Goal: Task Accomplishment & Management: Manage account settings

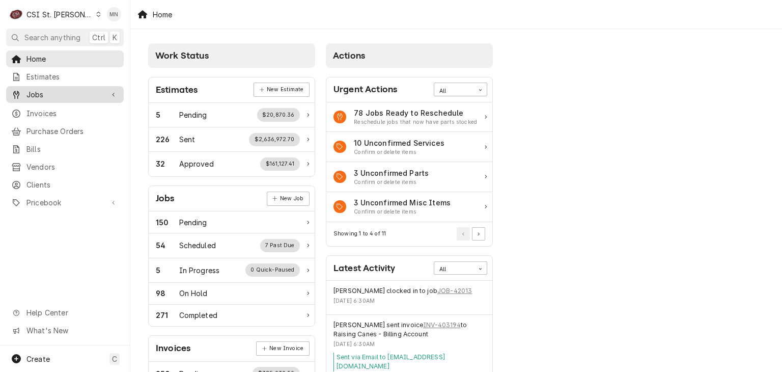
click at [43, 95] on span "Jobs" at bounding box center [64, 94] width 77 height 11
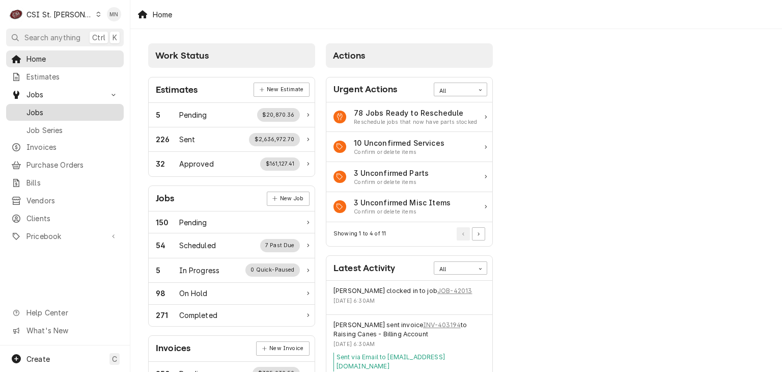
click at [41, 107] on span "Jobs" at bounding box center [72, 112] width 92 height 11
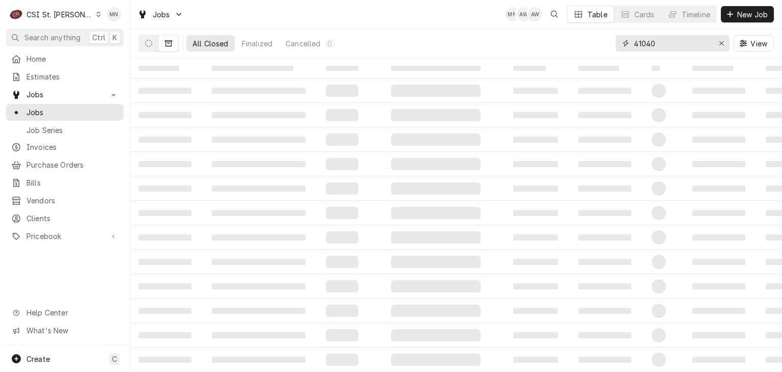
drag, startPoint x: 668, startPoint y: 41, endPoint x: 613, endPoint y: 37, distance: 55.6
click at [613, 37] on div "All Closed Finalized Cancelled 0 41040 View" at bounding box center [455, 43] width 635 height 29
type input "19749"
click at [147, 46] on icon "Dynamic Content Wrapper" at bounding box center [148, 43] width 7 height 7
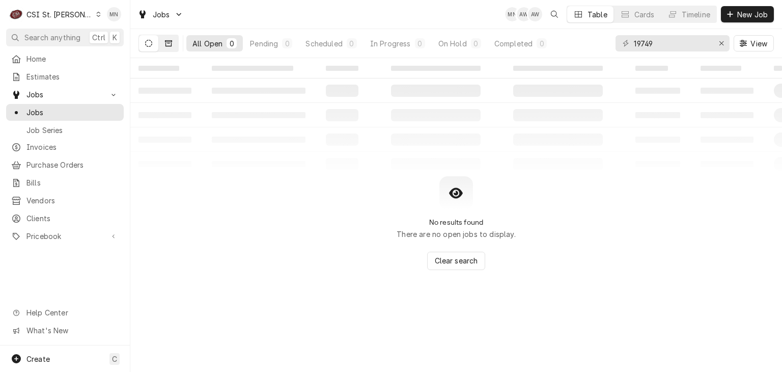
click at [169, 45] on icon "Dynamic Content Wrapper" at bounding box center [168, 43] width 7 height 6
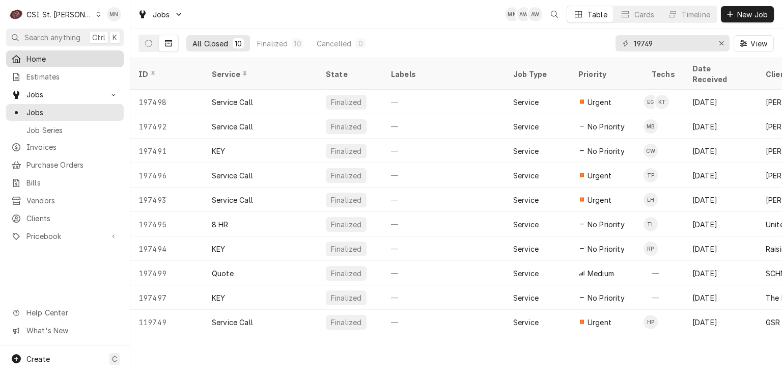
click at [50, 60] on span "Home" at bounding box center [72, 58] width 92 height 11
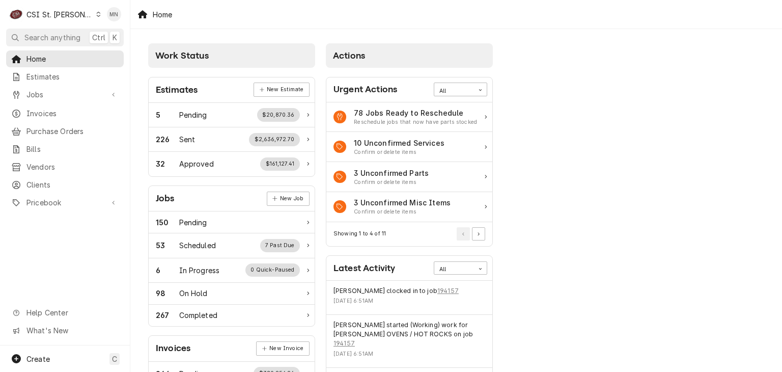
click at [55, 11] on div "CSI St. [PERSON_NAME]" at bounding box center [59, 14] width 66 height 11
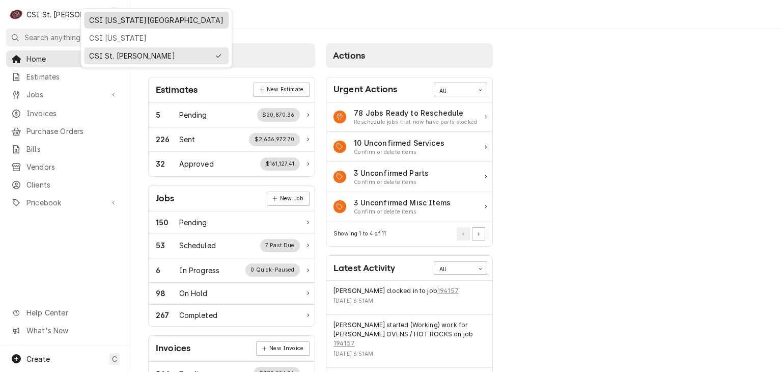
click at [110, 17] on div "CSI [US_STATE][GEOGRAPHIC_DATA]" at bounding box center [156, 20] width 134 height 11
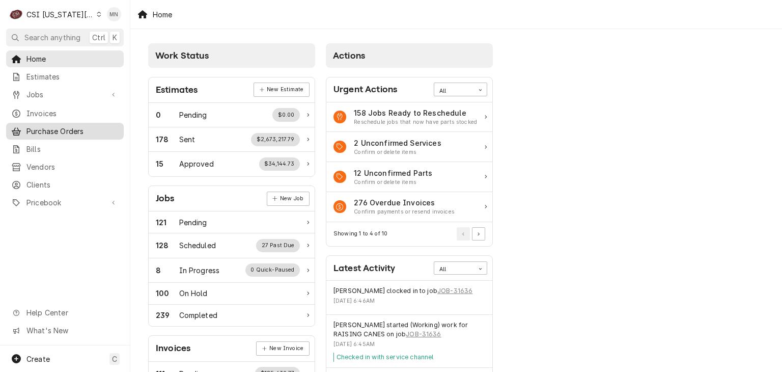
click at [68, 126] on span "Purchase Orders" at bounding box center [72, 131] width 92 height 11
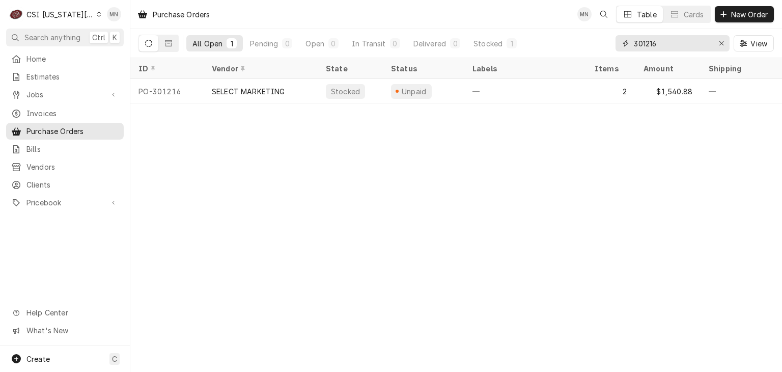
drag, startPoint x: 672, startPoint y: 38, endPoint x: 532, endPoint y: 50, distance: 140.5
click at [532, 50] on div "All Open 1 Pending 0 Open 0 In Transit 0 Delivered 0 Stocked 1 301216 View" at bounding box center [455, 43] width 635 height 29
type input "301251"
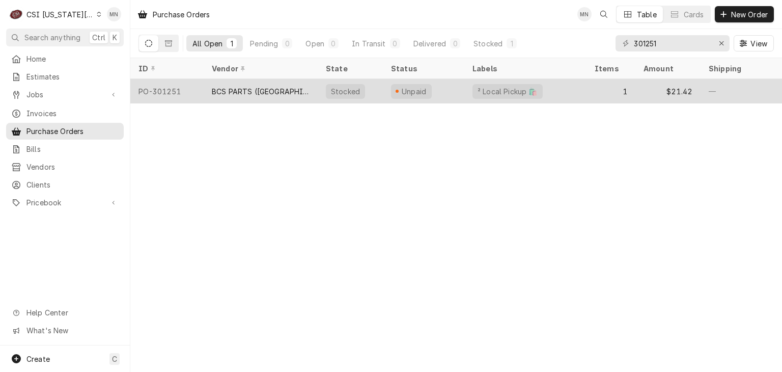
click at [221, 94] on div "BCS PARTS (MO)" at bounding box center [261, 91] width 114 height 24
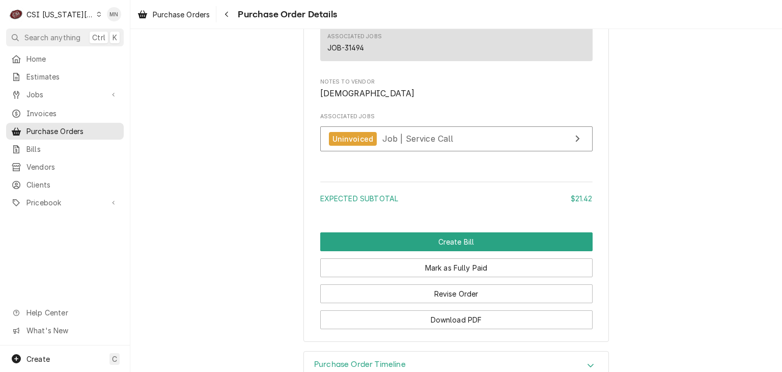
scroll to position [955, 0]
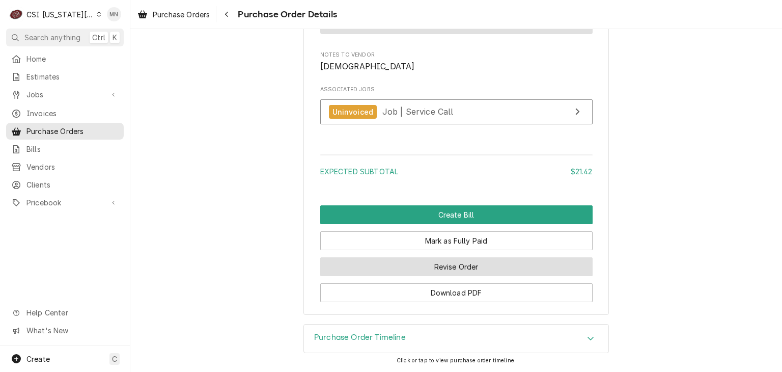
click at [456, 265] on button "Revise Order" at bounding box center [456, 266] width 272 height 19
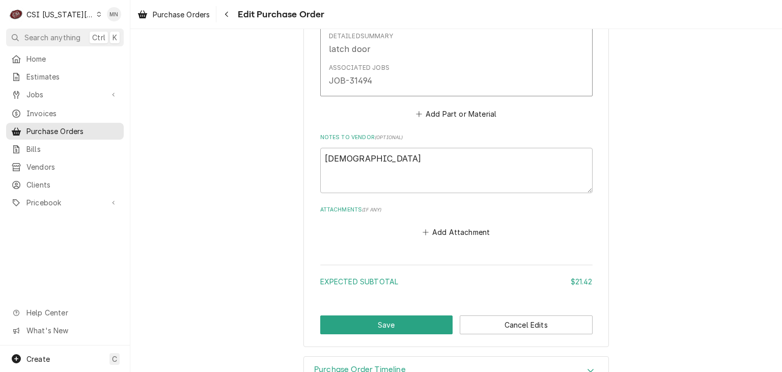
scroll to position [675, 0]
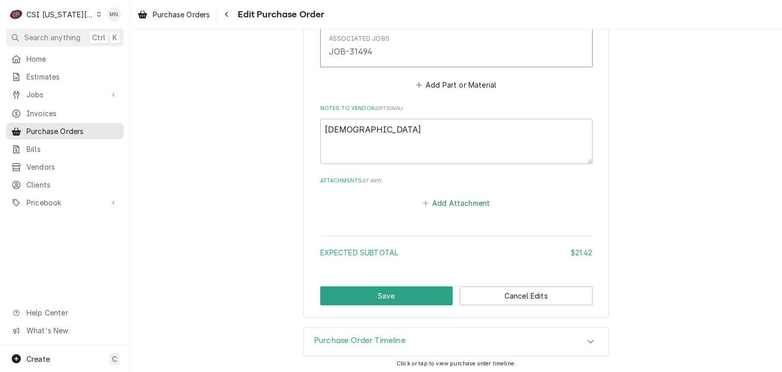
click at [452, 201] on button "Add Attachment" at bounding box center [456, 203] width 71 height 14
type textarea "x"
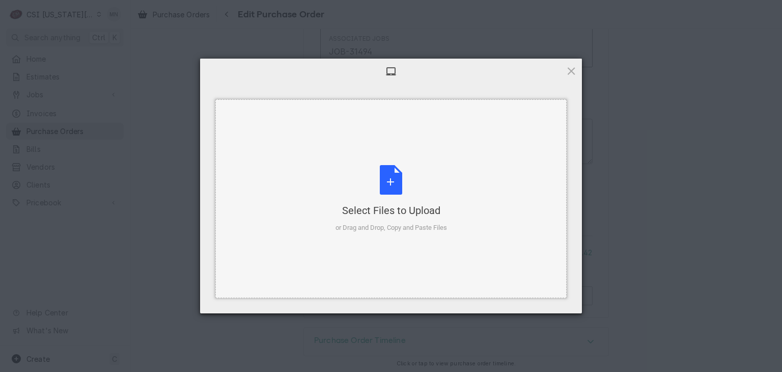
click at [409, 196] on div "Select Files to Upload or Drag and Drop, Copy and Paste Files" at bounding box center [392, 199] width 112 height 68
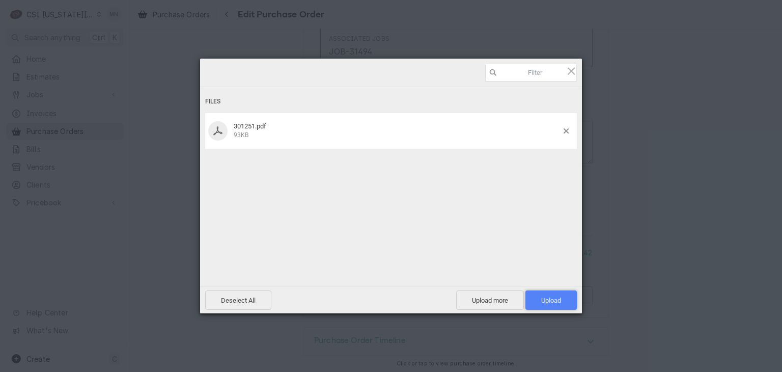
click at [552, 300] on span "Upload 1" at bounding box center [551, 300] width 20 height 8
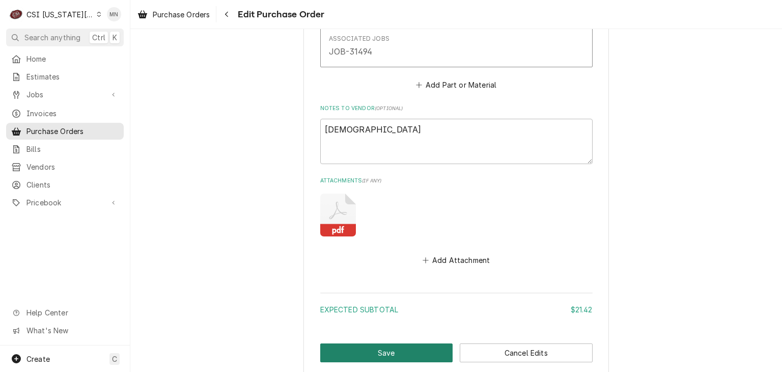
click at [383, 349] on button "Save" at bounding box center [386, 352] width 133 height 19
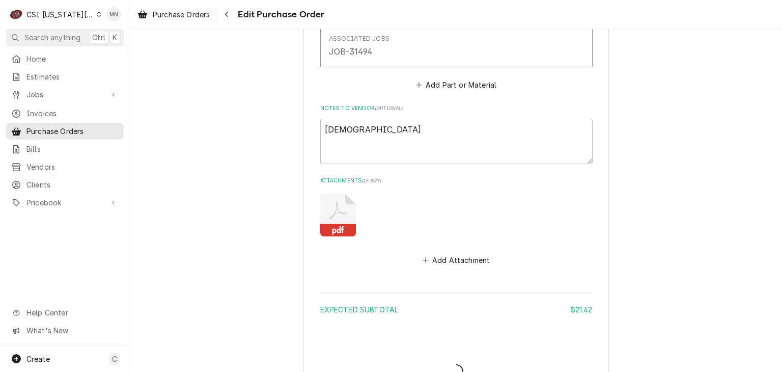
type textarea "x"
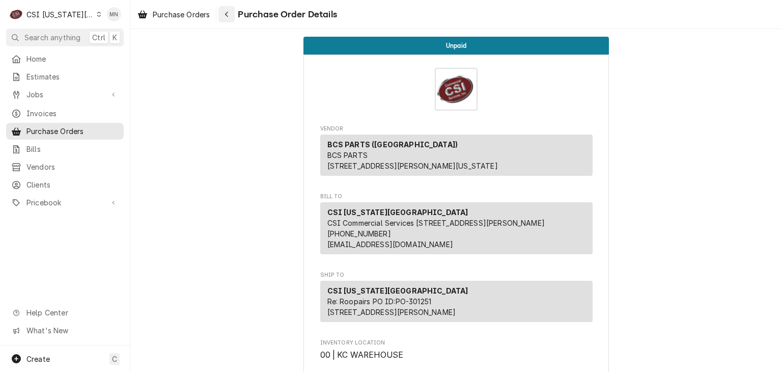
click at [230, 18] on div "Navigate back" at bounding box center [226, 14] width 10 height 10
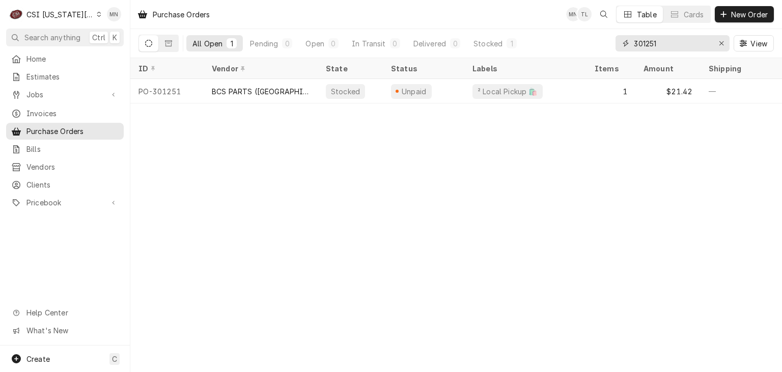
drag, startPoint x: 682, startPoint y: 43, endPoint x: 555, endPoint y: 45, distance: 126.8
click at [559, 45] on div "All Open 1 Pending 0 Open 0 In Transit 0 Delivered 0 Stocked 1 301251 View" at bounding box center [455, 43] width 635 height 29
type input "301240"
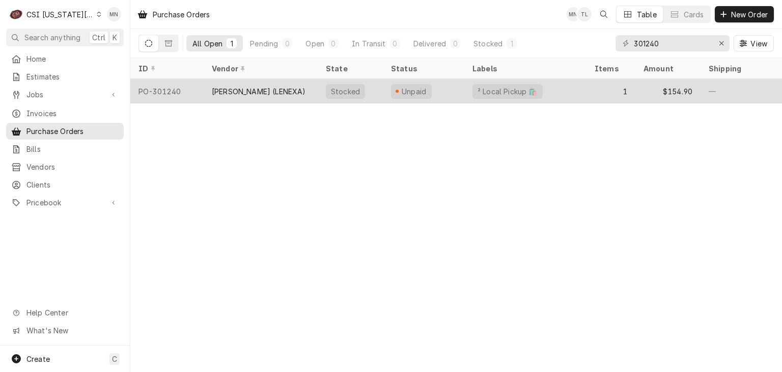
click at [251, 86] on div "REEVES-WIEDEMAN (LENEXA)" at bounding box center [259, 91] width 94 height 11
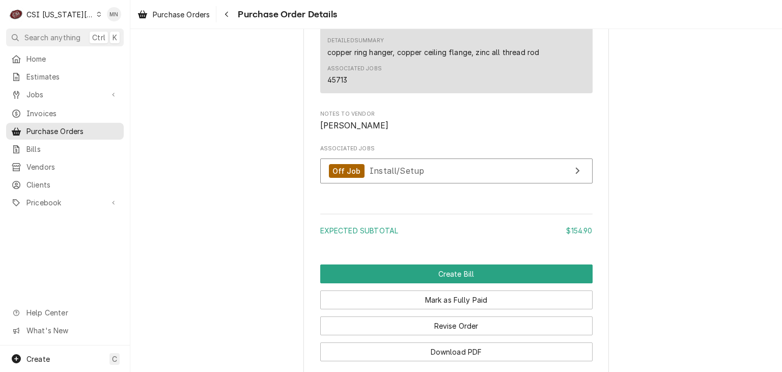
scroll to position [955, 0]
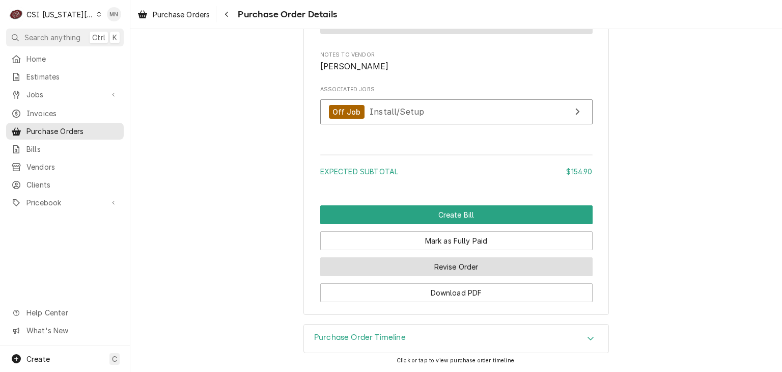
click at [493, 260] on button "Revise Order" at bounding box center [456, 266] width 272 height 19
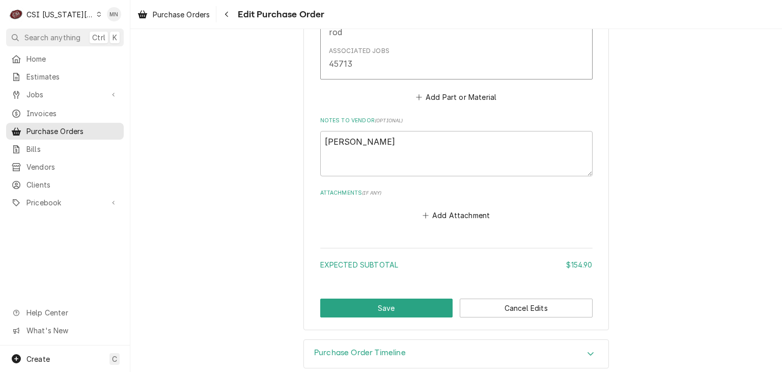
scroll to position [713, 0]
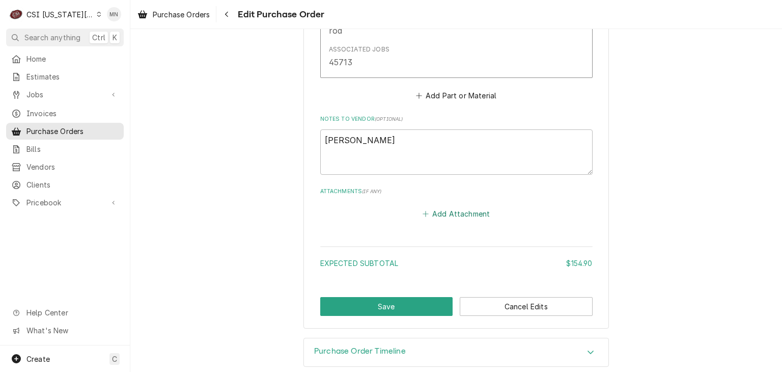
click at [468, 213] on button "Add Attachment" at bounding box center [456, 214] width 71 height 14
type textarea "x"
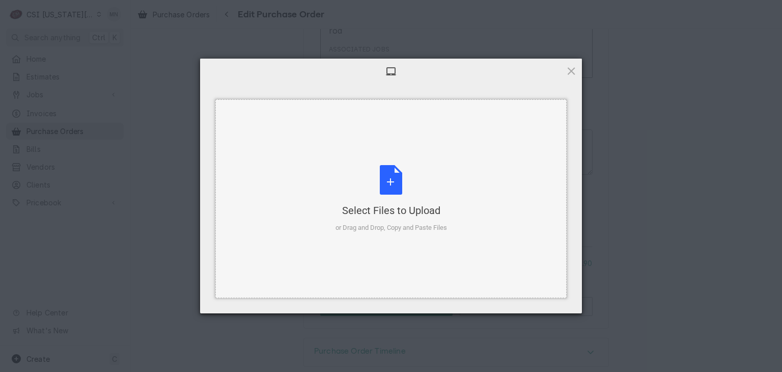
click at [418, 206] on div "Select Files to Upload" at bounding box center [392, 210] width 112 height 14
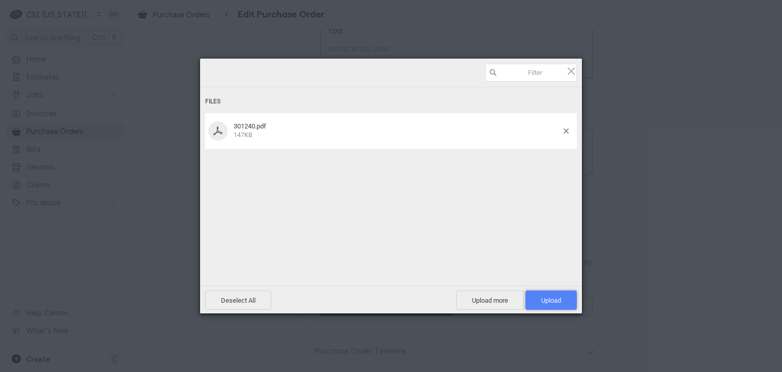
click at [549, 300] on span "Upload 1" at bounding box center [551, 300] width 20 height 8
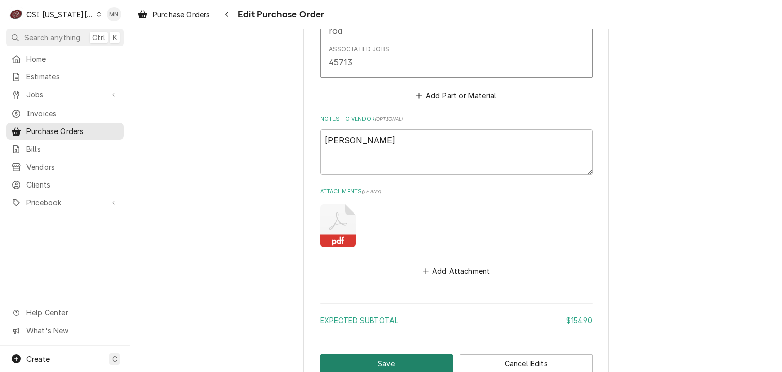
click at [385, 356] on button "Save" at bounding box center [386, 363] width 133 height 19
type textarea "x"
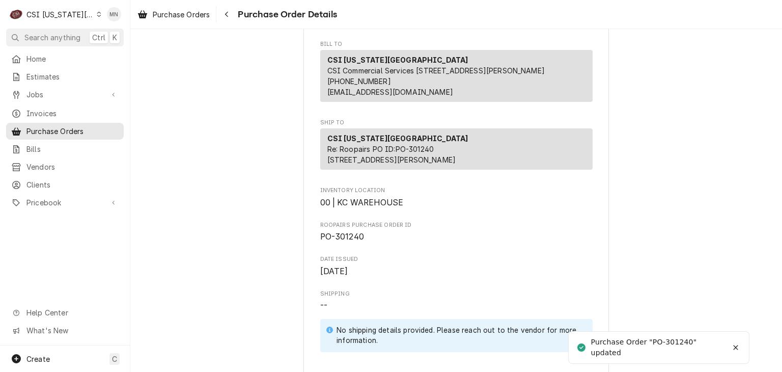
scroll to position [153, 0]
click at [53, 17] on div "CSI [US_STATE][GEOGRAPHIC_DATA]" at bounding box center [59, 14] width 67 height 11
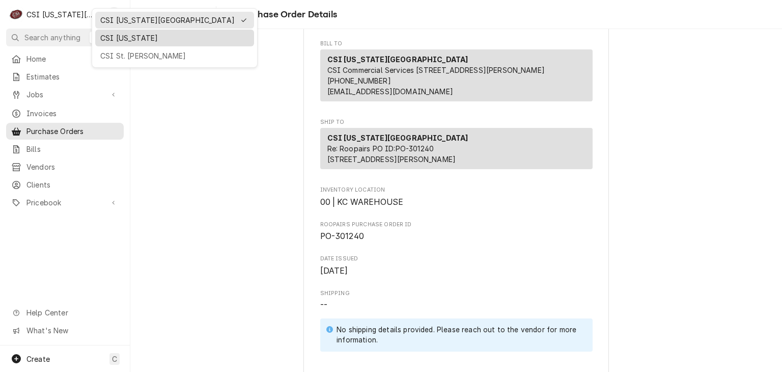
click at [114, 41] on div "CSI [US_STATE]" at bounding box center [174, 38] width 149 height 11
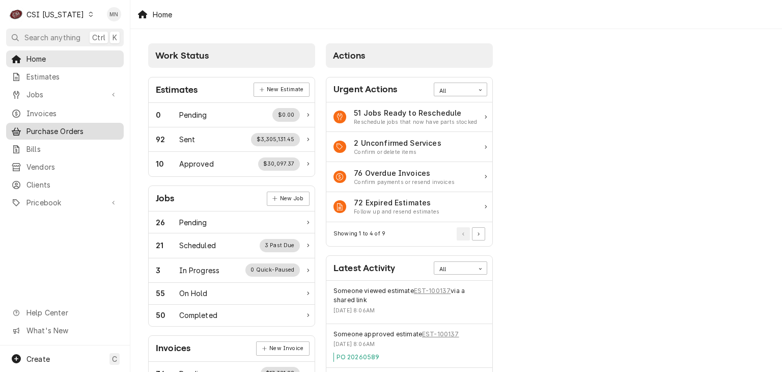
click at [53, 131] on span "Purchase Orders" at bounding box center [72, 131] width 92 height 11
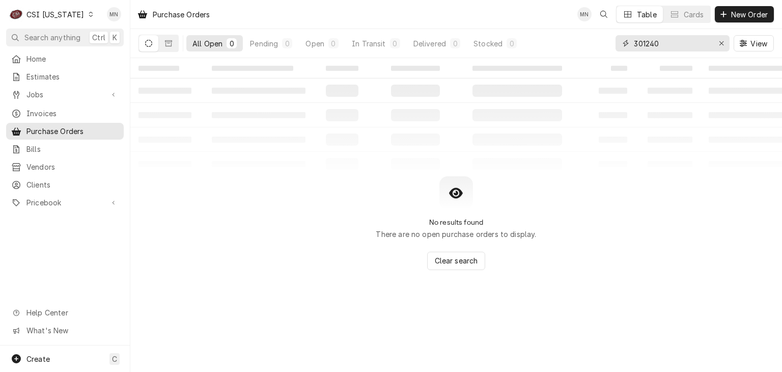
drag, startPoint x: 672, startPoint y: 42, endPoint x: 594, endPoint y: 44, distance: 78.5
click at [594, 44] on div "All Open 0 Pending 0 Open 0 In Transit 0 Delivered 0 Stocked 0 301240 View" at bounding box center [455, 43] width 635 height 29
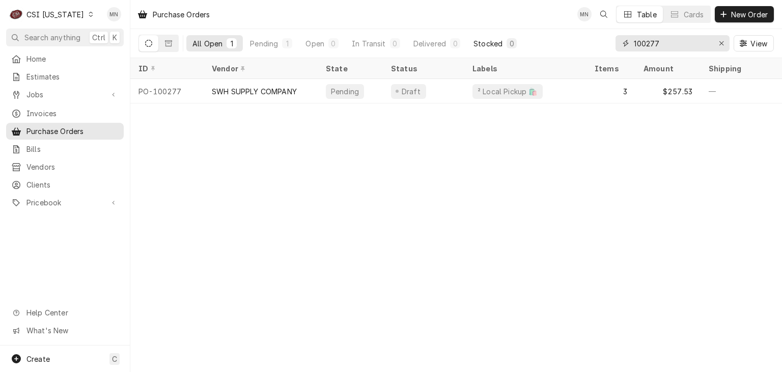
drag, startPoint x: 660, startPoint y: 42, endPoint x: 515, endPoint y: 45, distance: 145.7
click at [515, 45] on div "All Open 1 Pending 1 Open 0 In Transit 0 Delivered 0 Stocked 0 100277 View" at bounding box center [455, 43] width 635 height 29
type input "100297"
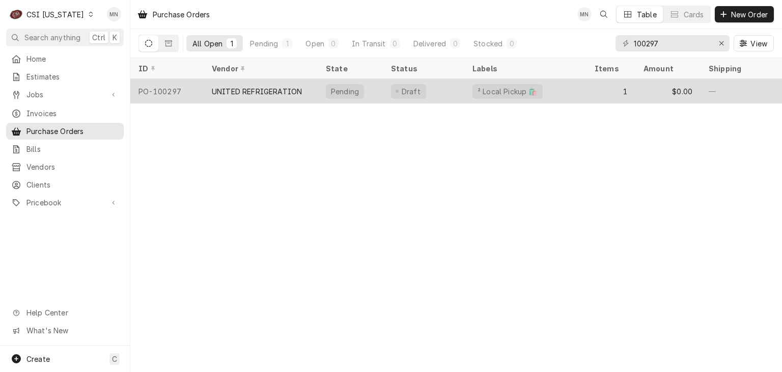
click at [279, 89] on div "UNITED REFRIGERATION" at bounding box center [257, 91] width 90 height 11
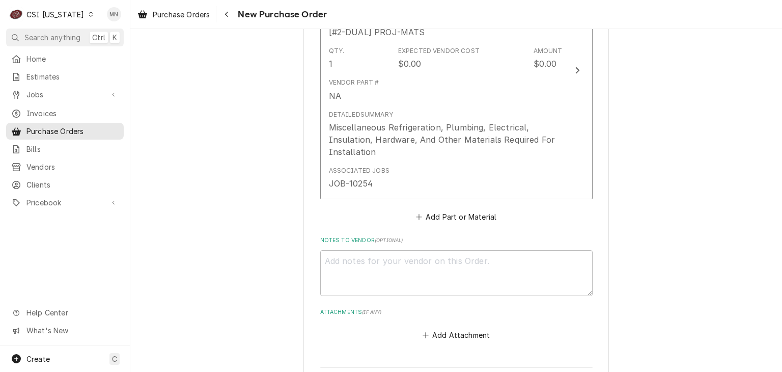
scroll to position [692, 0]
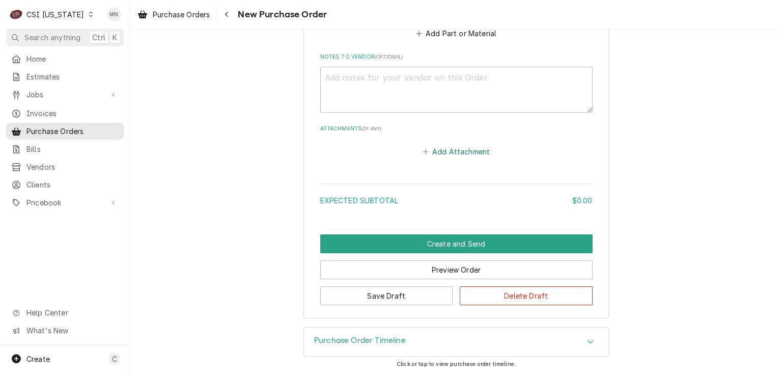
click at [458, 151] on button "Add Attachment" at bounding box center [456, 151] width 71 height 14
type textarea "x"
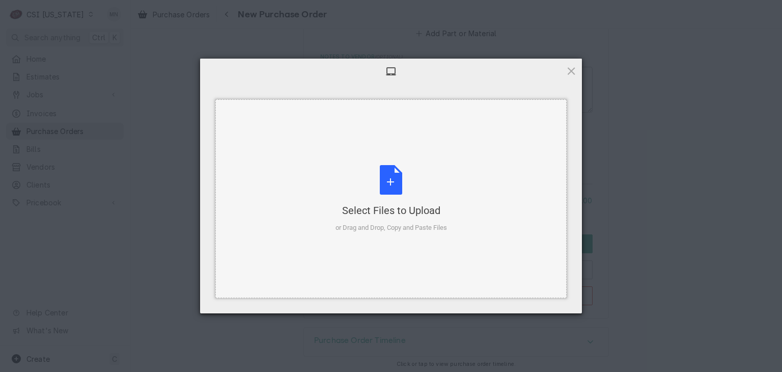
click at [396, 190] on div "Select Files to Upload or Drag and Drop, Copy and Paste Files" at bounding box center [392, 199] width 112 height 68
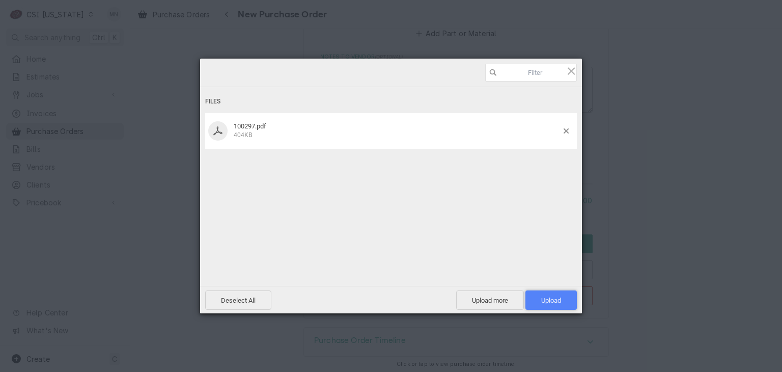
click at [561, 294] on span "Upload 1" at bounding box center [550, 299] width 51 height 19
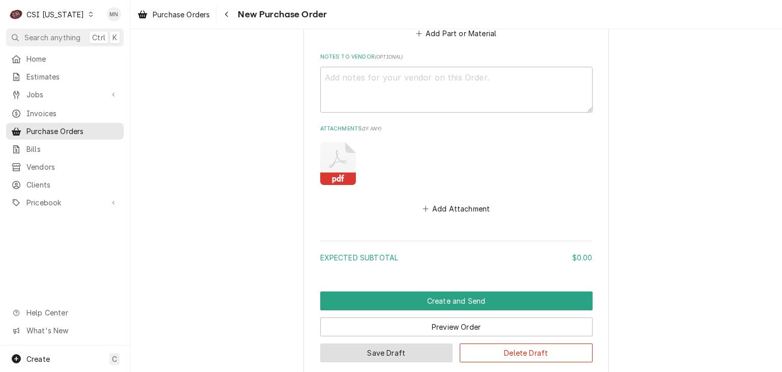
click at [402, 353] on button "Save Draft" at bounding box center [386, 352] width 133 height 19
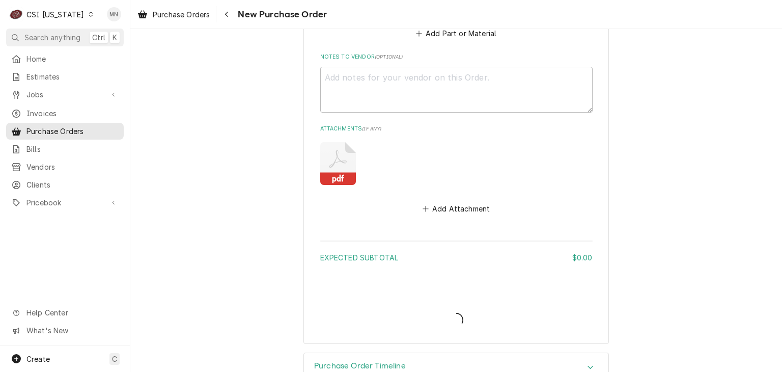
type textarea "x"
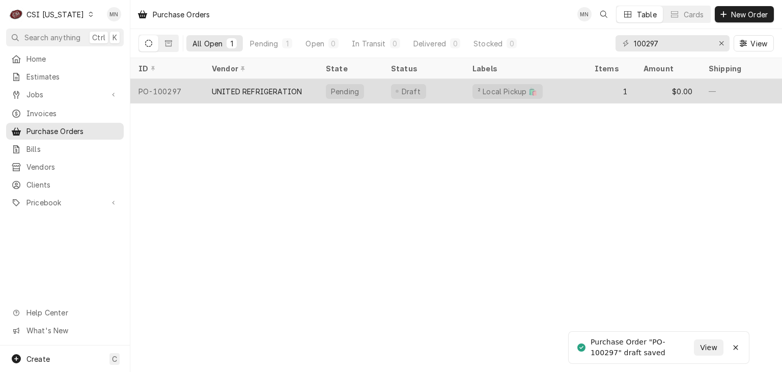
click at [242, 87] on div "UNITED REFRIGERATION" at bounding box center [257, 91] width 90 height 11
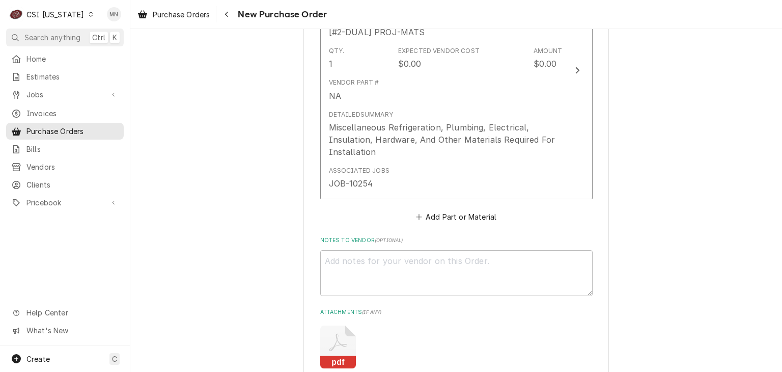
scroll to position [749, 0]
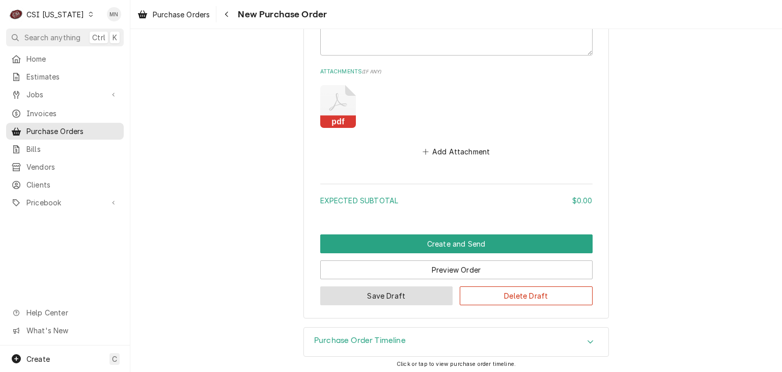
click at [378, 296] on button "Save Draft" at bounding box center [386, 295] width 133 height 19
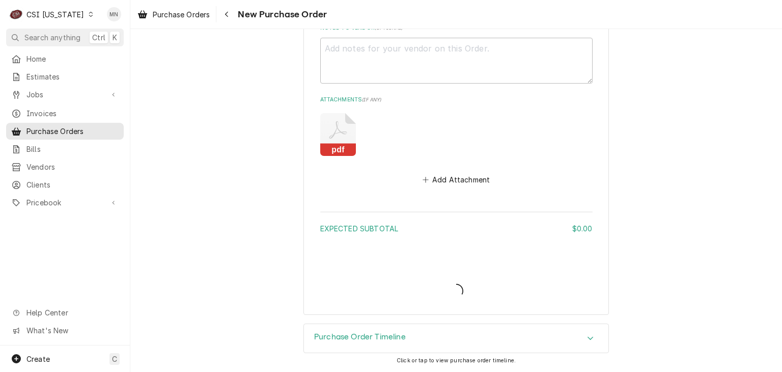
scroll to position [718, 0]
type textarea "x"
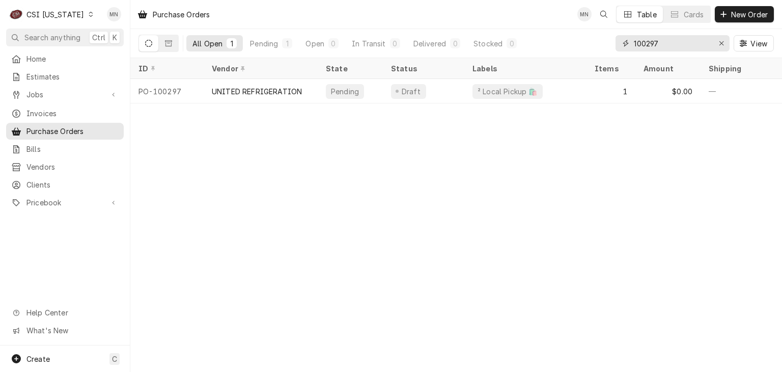
drag, startPoint x: 671, startPoint y: 46, endPoint x: 586, endPoint y: 49, distance: 85.6
click at [586, 49] on div "All Open 1 Pending 1 Open 0 In Transit 0 Delivered 0 Stocked 0 100297 View" at bounding box center [455, 43] width 635 height 29
type input "100300"
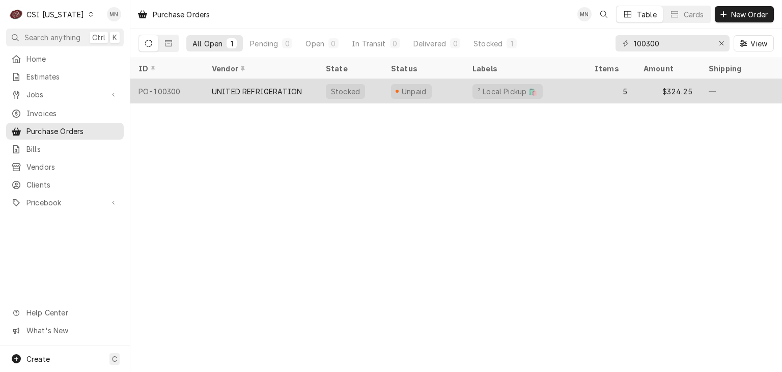
click at [268, 91] on div "UNITED REFRIGERATION" at bounding box center [257, 91] width 90 height 11
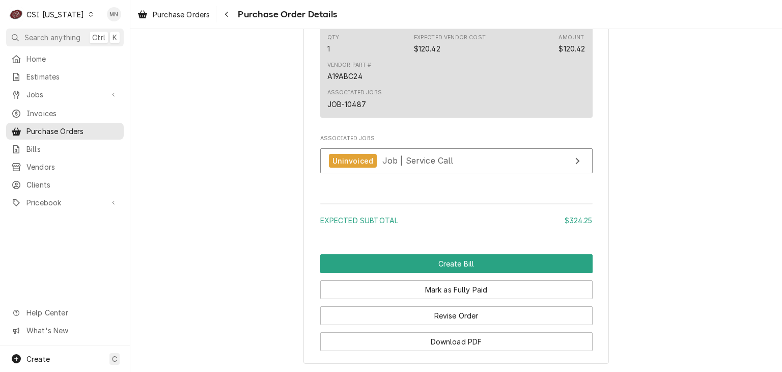
scroll to position [1772, 0]
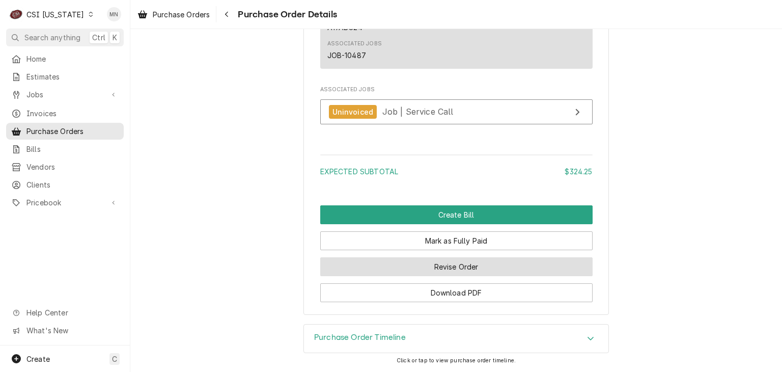
click at [451, 268] on button "Revise Order" at bounding box center [456, 266] width 272 height 19
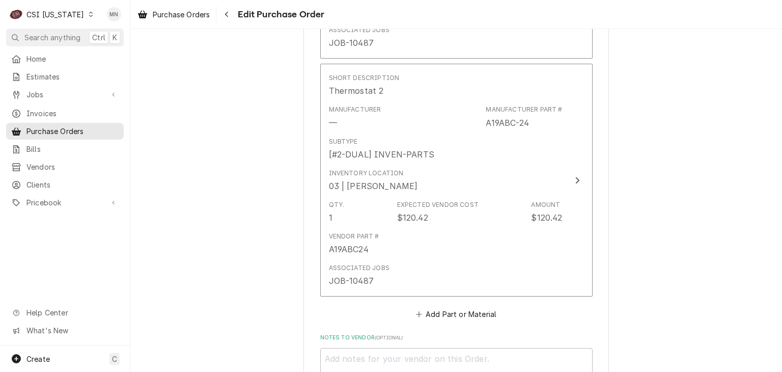
scroll to position [1603, 0]
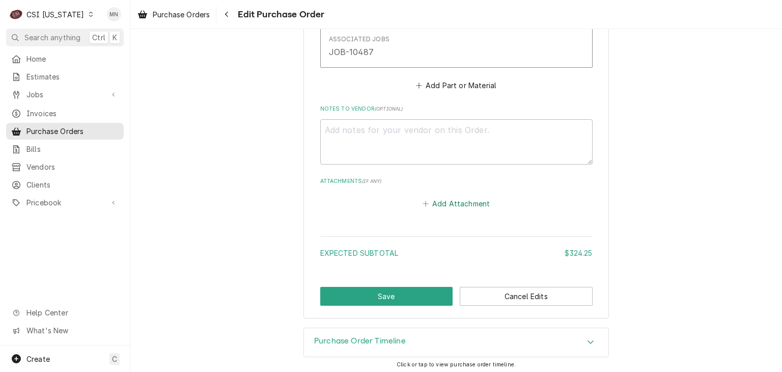
click at [456, 205] on button "Add Attachment" at bounding box center [456, 204] width 71 height 14
type textarea "x"
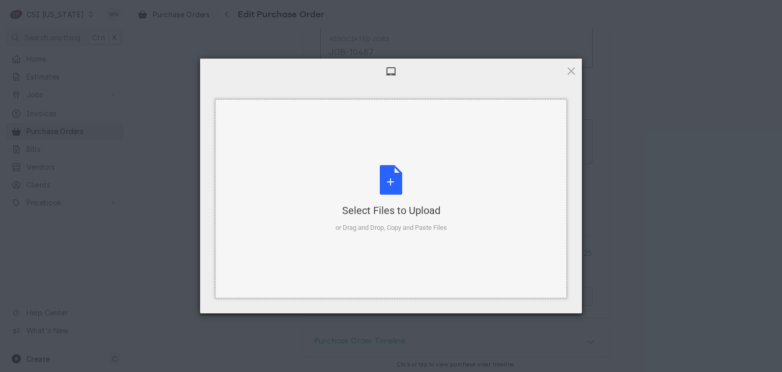
click at [383, 182] on div "Select Files to Upload or Drag and Drop, Copy and Paste Files" at bounding box center [392, 199] width 112 height 68
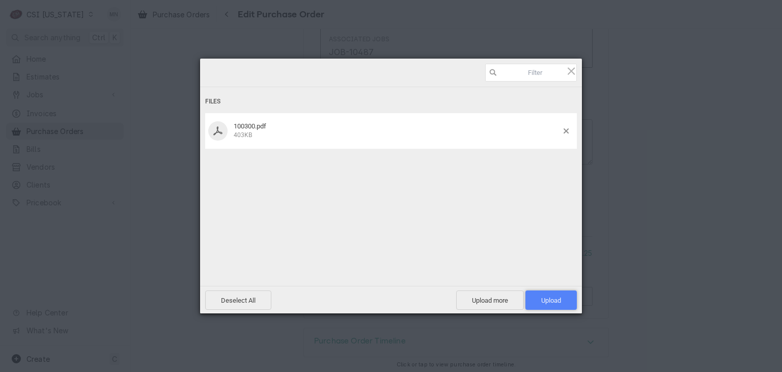
click at [558, 301] on span "Upload 1" at bounding box center [551, 300] width 20 height 8
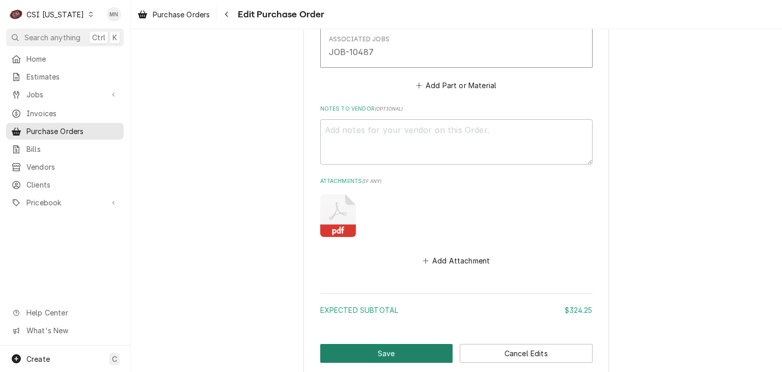
click at [388, 351] on button "Save" at bounding box center [386, 353] width 133 height 19
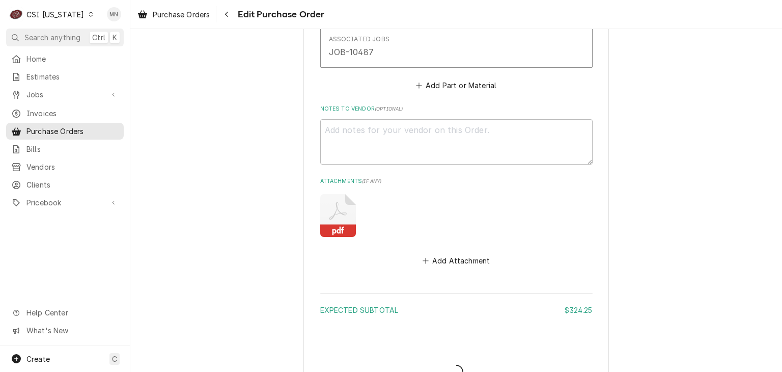
type textarea "x"
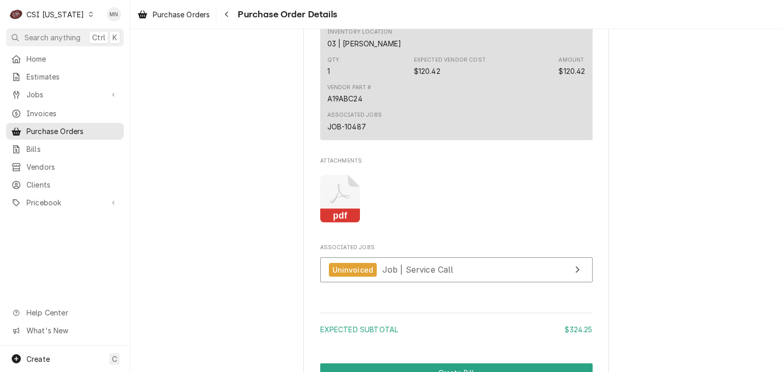
scroll to position [1858, 0]
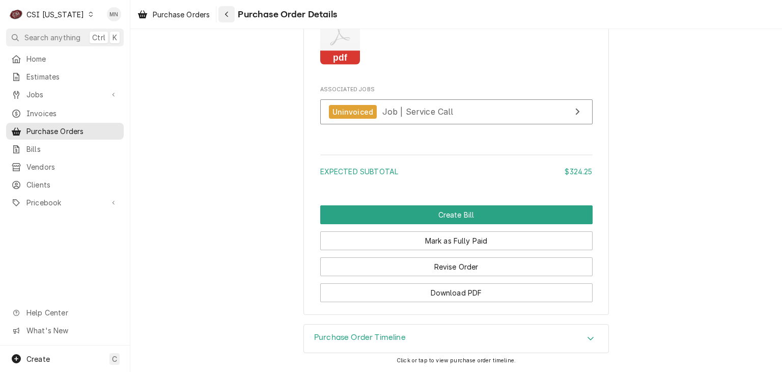
click at [229, 13] on icon "Navigate back" at bounding box center [227, 14] width 5 height 7
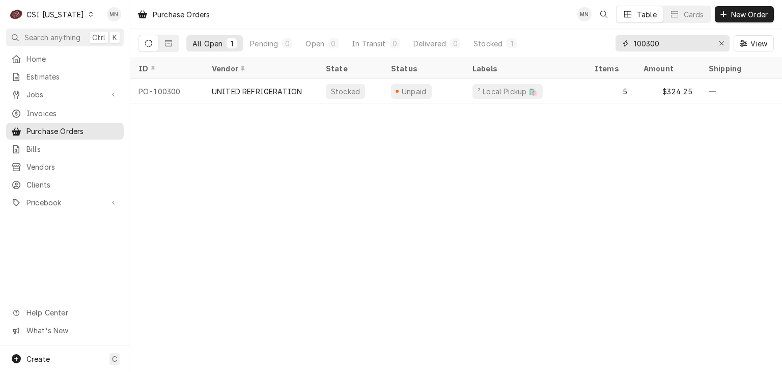
click at [665, 39] on input "100300" at bounding box center [672, 43] width 76 height 16
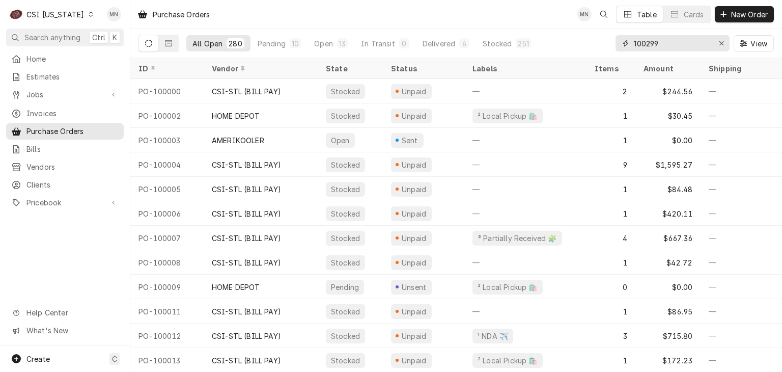
type input "100299"
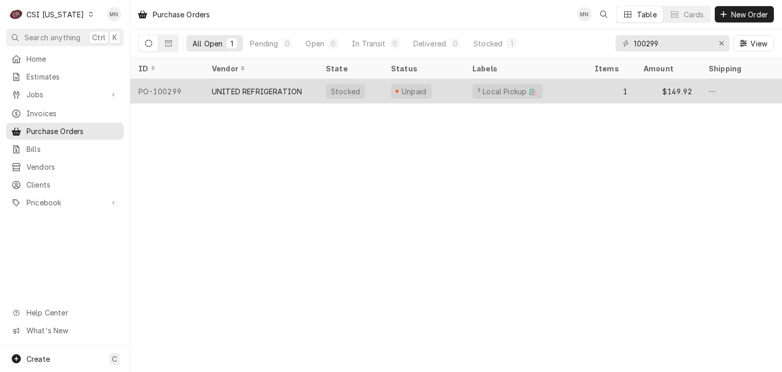
click at [285, 88] on div "UNITED REFRIGERATION" at bounding box center [257, 91] width 90 height 11
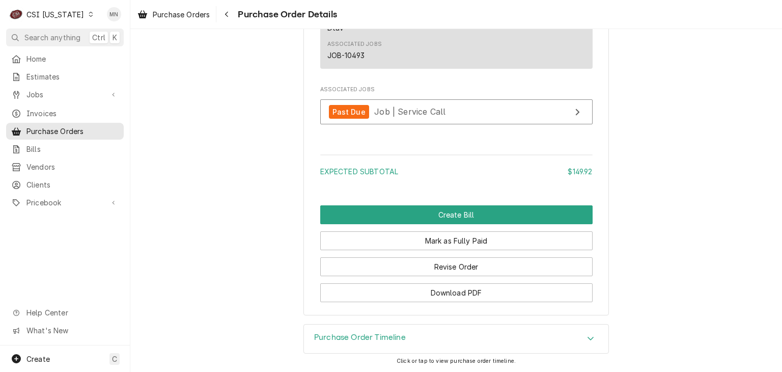
scroll to position [931, 0]
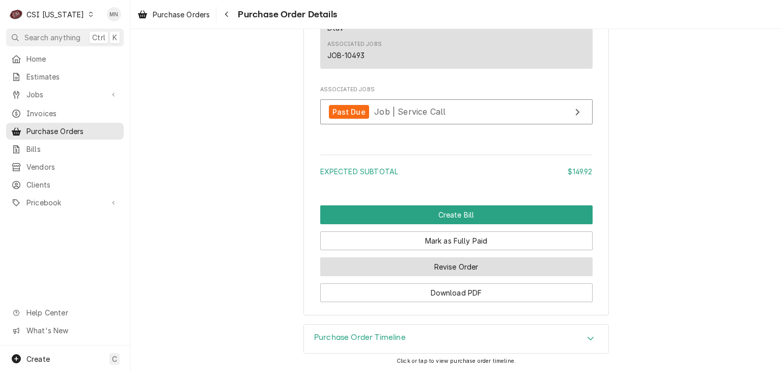
click at [446, 266] on button "Revise Order" at bounding box center [456, 266] width 272 height 19
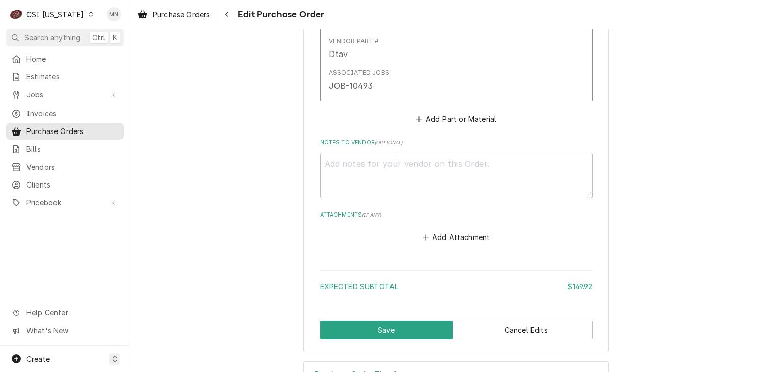
scroll to position [640, 0]
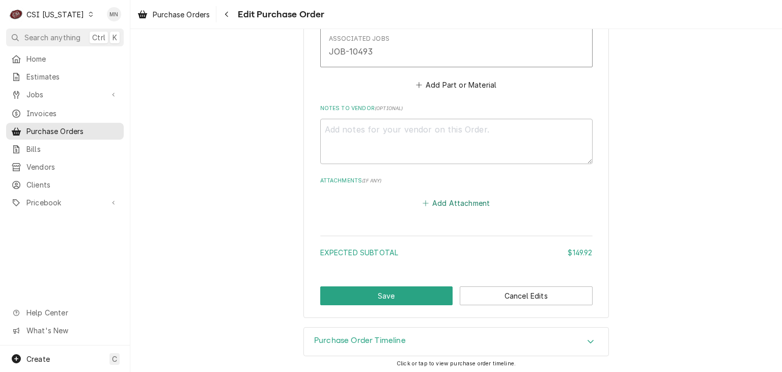
click at [444, 198] on button "Add Attachment" at bounding box center [456, 203] width 71 height 14
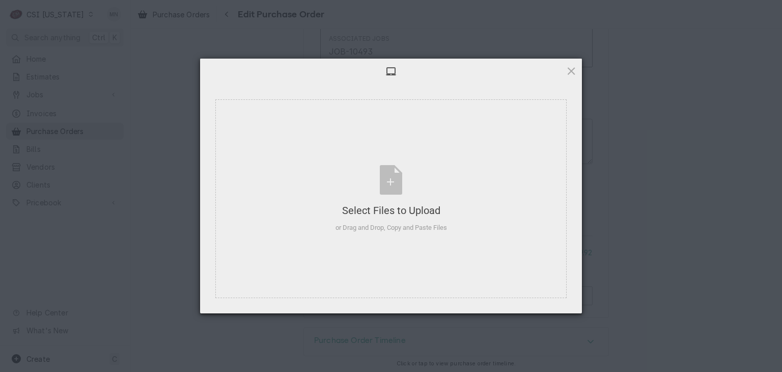
type textarea "x"
click at [420, 191] on div "Select Files to Upload or Drag and Drop, Copy and Paste Files" at bounding box center [392, 199] width 112 height 68
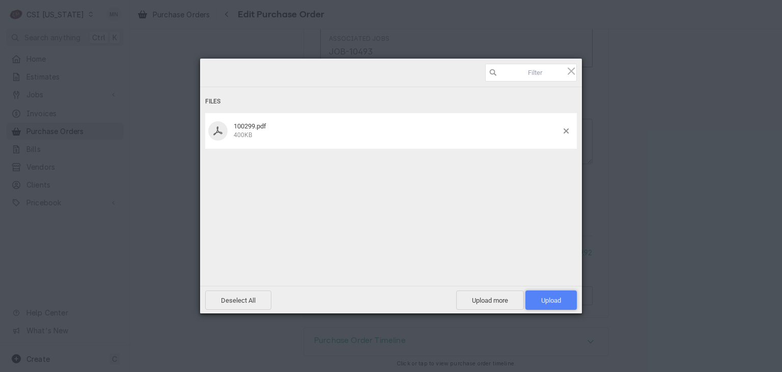
click at [557, 298] on span "Upload 1" at bounding box center [551, 300] width 20 height 8
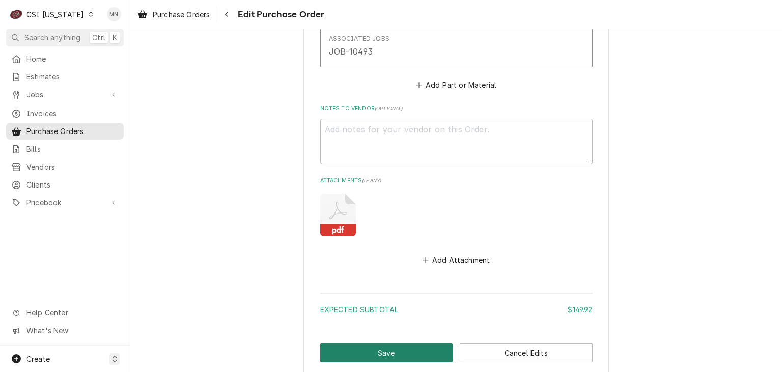
click at [371, 347] on button "Save" at bounding box center [386, 352] width 133 height 19
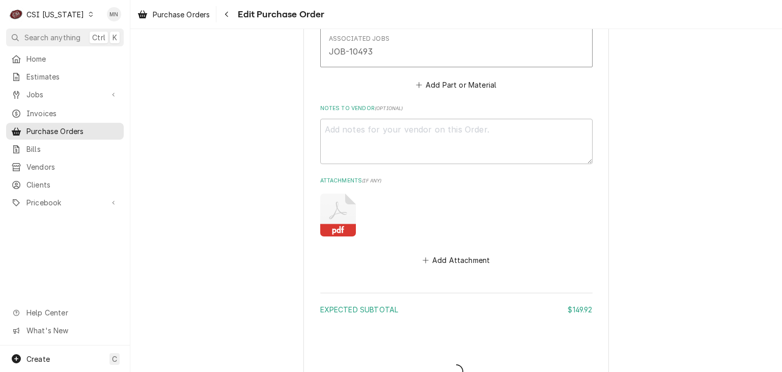
type textarea "x"
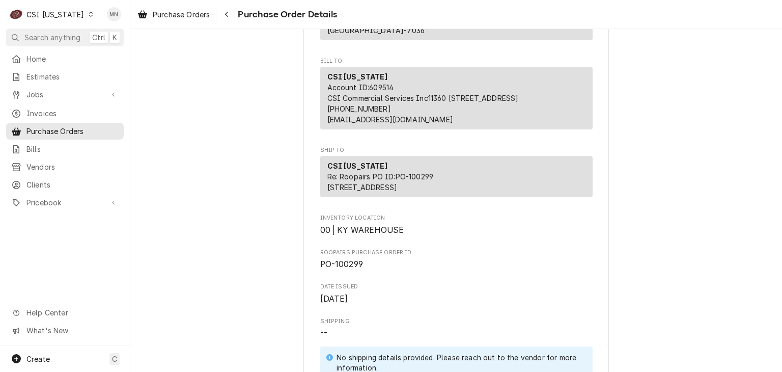
scroll to position [153, 0]
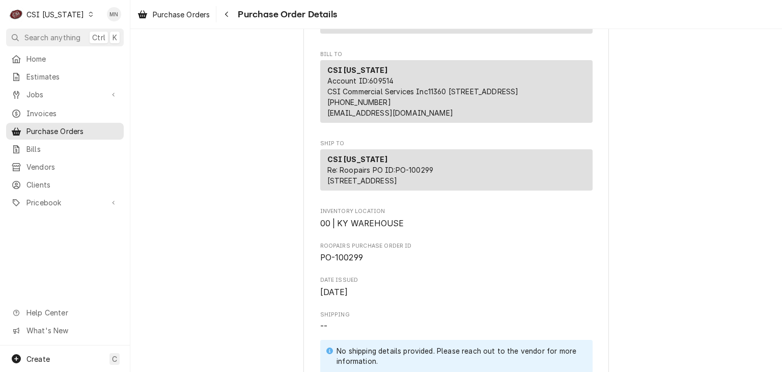
click at [59, 13] on div "CSI [US_STATE]" at bounding box center [55, 14] width 58 height 11
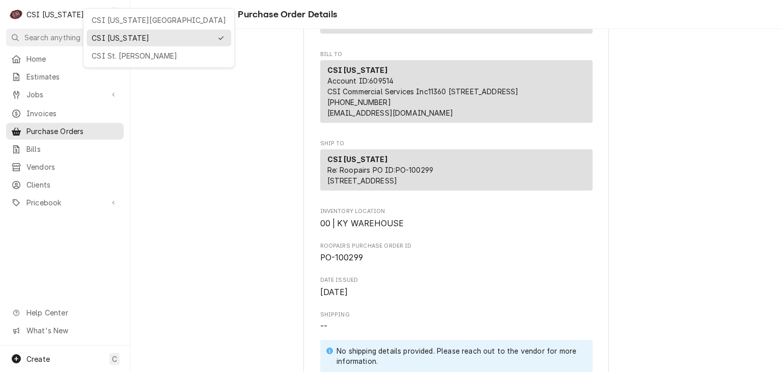
click at [776, 368] on html "C CSI [US_STATE] [GEOGRAPHIC_DATA] Search anything Ctrl K Home Estimates Jobs J…" at bounding box center [391, 186] width 782 height 372
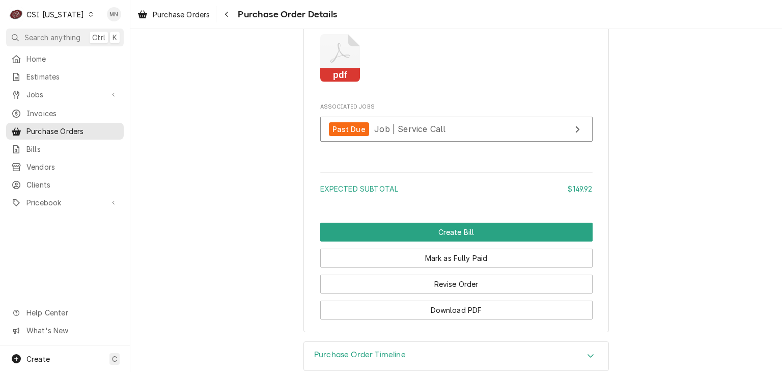
scroll to position [1018, 0]
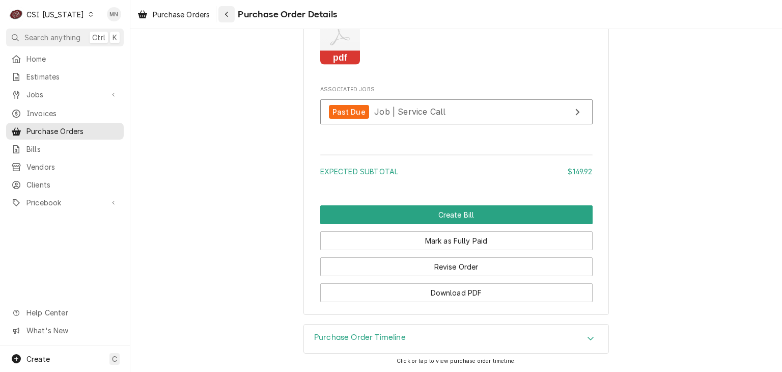
click at [235, 11] on button "Navigate back" at bounding box center [226, 14] width 16 height 16
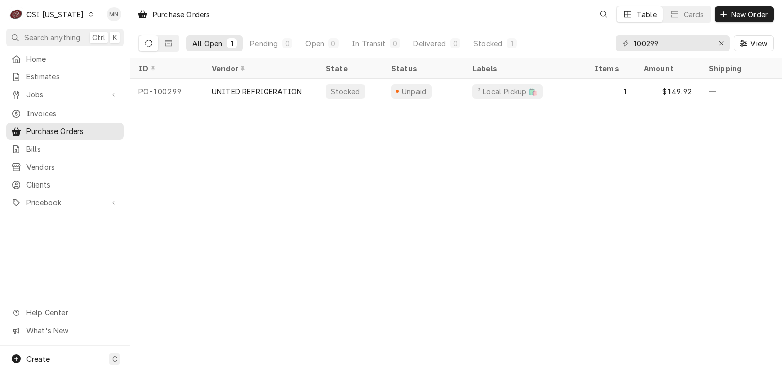
click at [54, 14] on div "CSI [US_STATE]" at bounding box center [55, 14] width 58 height 11
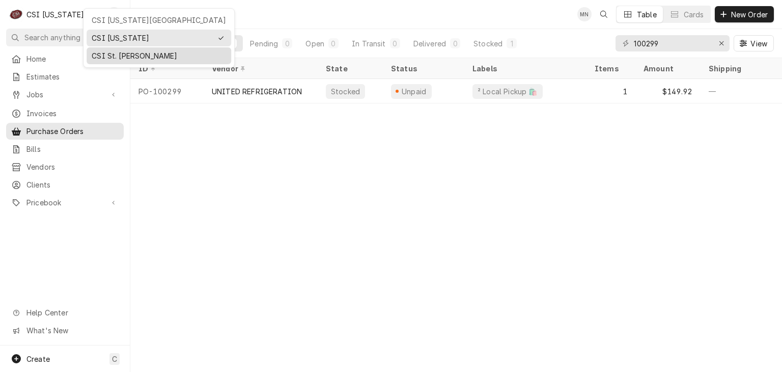
click at [112, 50] on div "CSI St. [PERSON_NAME]" at bounding box center [159, 55] width 134 height 11
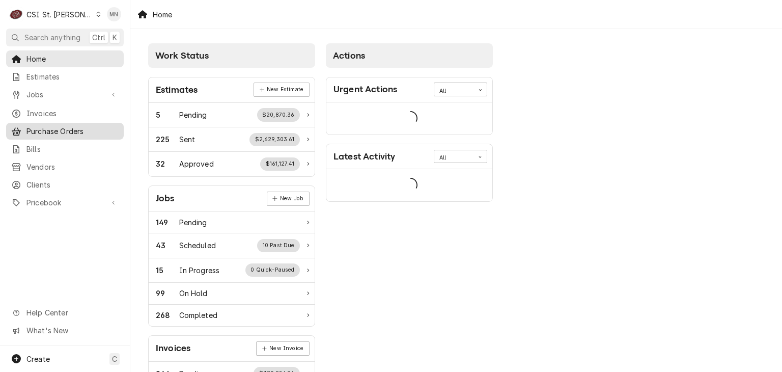
click at [62, 126] on span "Purchase Orders" at bounding box center [72, 131] width 92 height 11
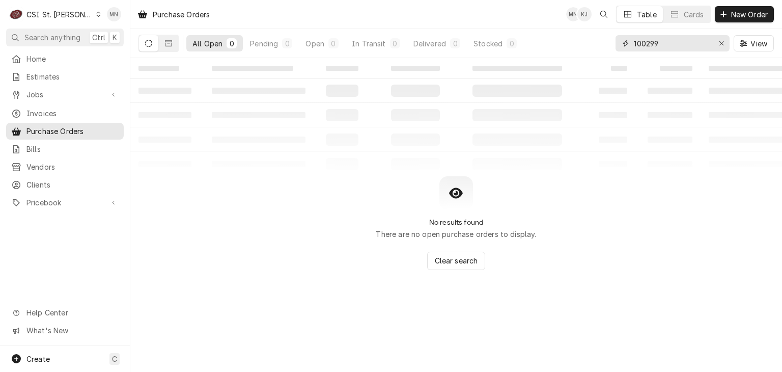
drag, startPoint x: 668, startPoint y: 48, endPoint x: 574, endPoint y: 43, distance: 93.3
click at [578, 43] on div "All Open 0 Pending 0 Open 0 In Transit 0 Delivered 0 Stocked 0 100299 View" at bounding box center [455, 43] width 635 height 29
type input "1"
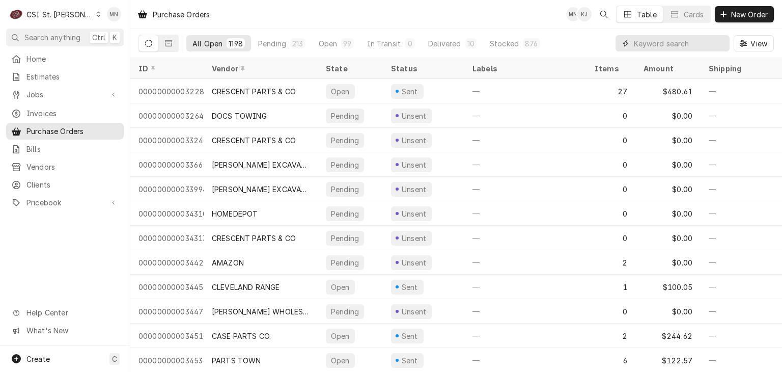
click at [643, 45] on input "Dynamic Content Wrapper" at bounding box center [679, 43] width 91 height 16
type input "401043"
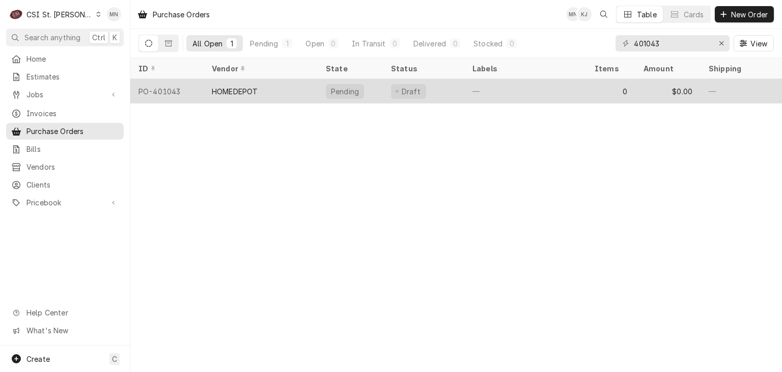
click at [283, 85] on div "HOMEDEPOT" at bounding box center [261, 91] width 114 height 24
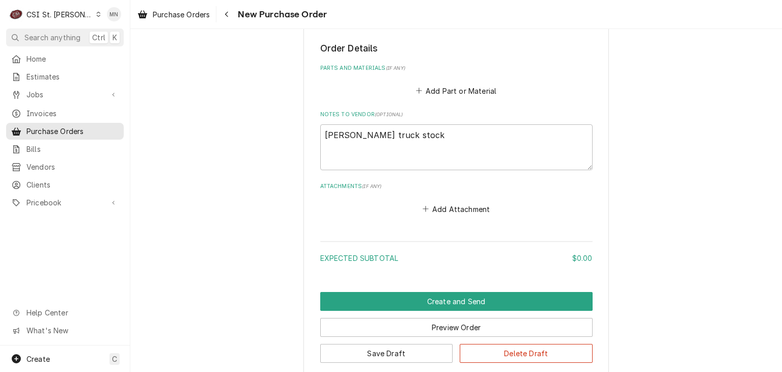
scroll to position [458, 0]
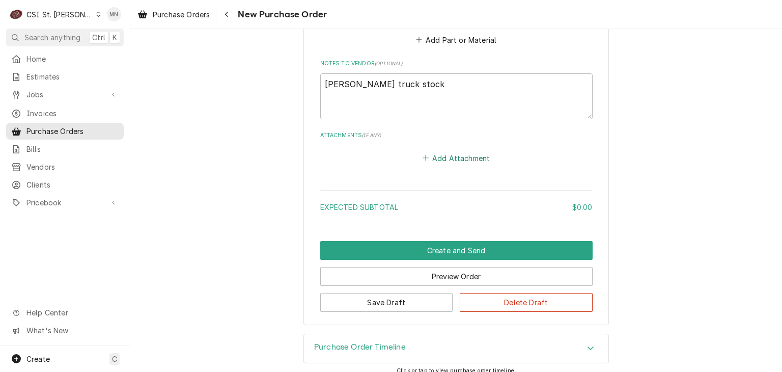
click at [450, 155] on button "Add Attachment" at bounding box center [456, 158] width 71 height 14
type textarea "x"
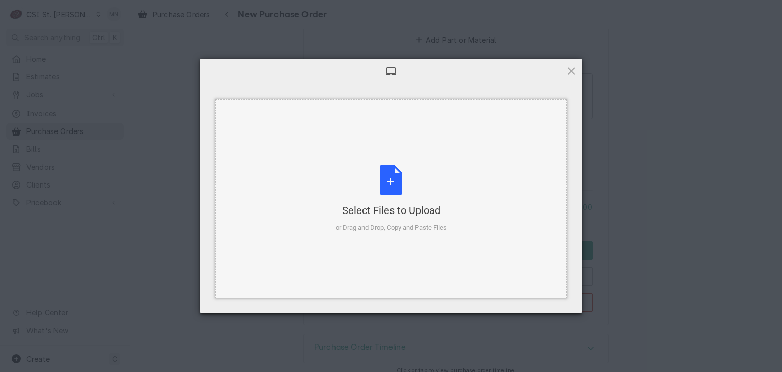
click at [383, 185] on div "Select Files to Upload or Drag and Drop, Copy and Paste Files" at bounding box center [392, 199] width 112 height 68
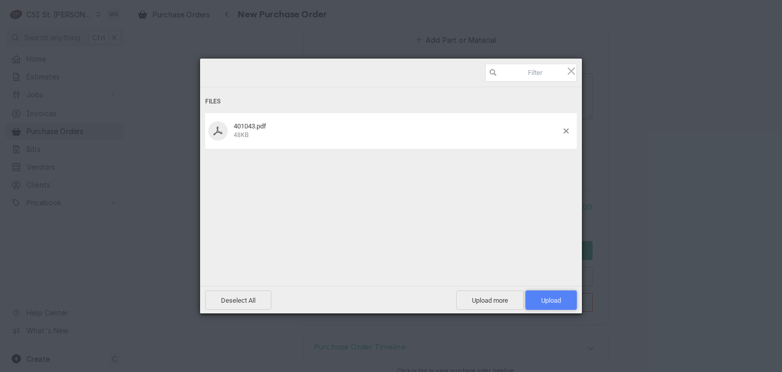
click at [552, 299] on span "Upload 1" at bounding box center [551, 300] width 20 height 8
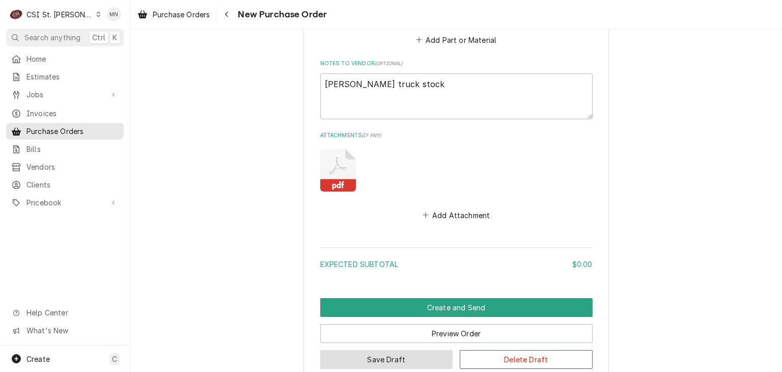
click at [402, 352] on button "Save Draft" at bounding box center [386, 359] width 133 height 19
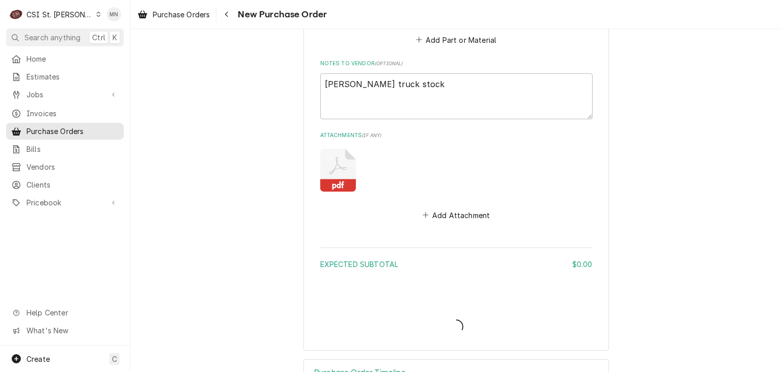
type textarea "x"
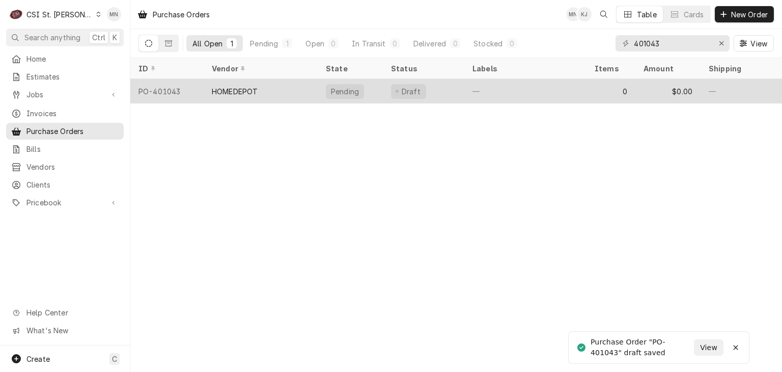
click at [245, 91] on div "HOMEDEPOT" at bounding box center [235, 91] width 46 height 11
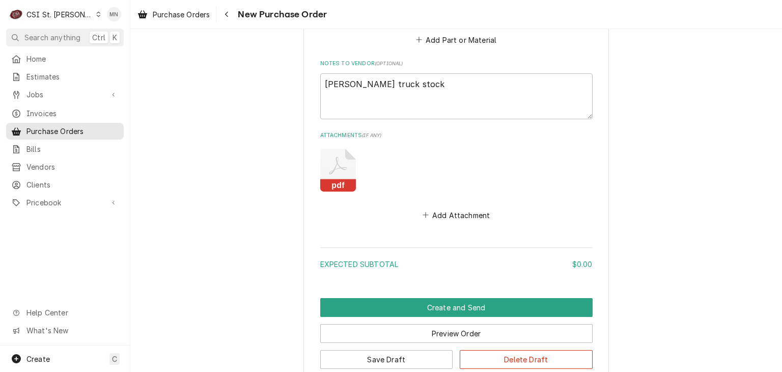
scroll to position [522, 0]
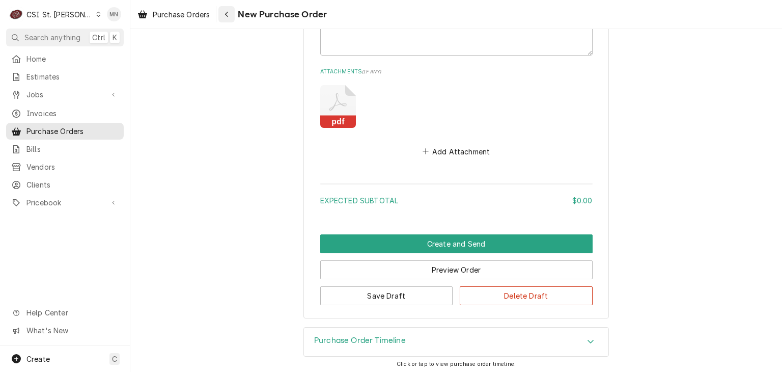
click at [228, 18] on div "Navigate back" at bounding box center [226, 14] width 10 height 10
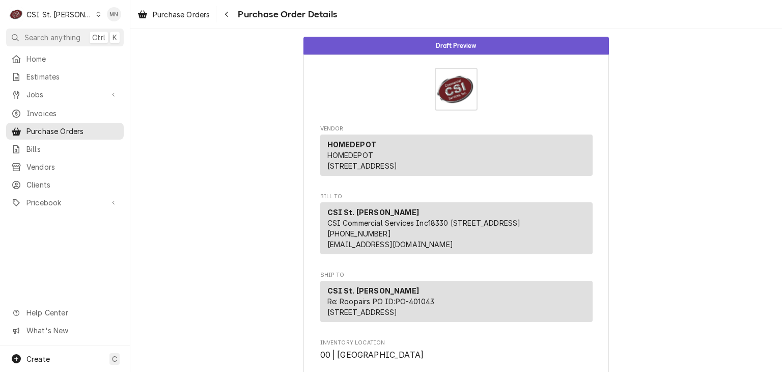
click at [54, 11] on div "CSI St. Louis" at bounding box center [59, 14] width 66 height 11
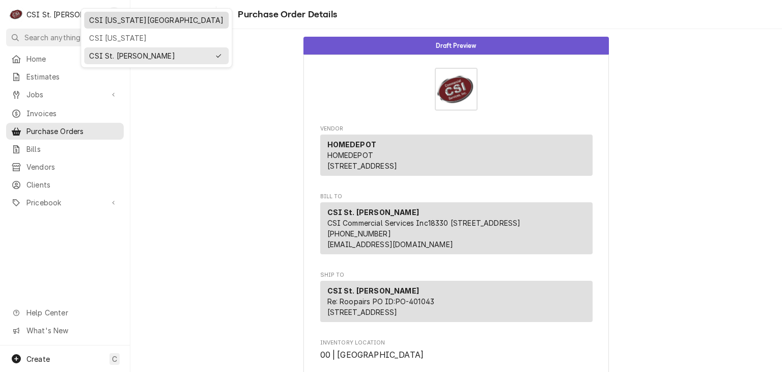
click at [119, 18] on div "CSI [US_STATE][GEOGRAPHIC_DATA]" at bounding box center [156, 20] width 134 height 11
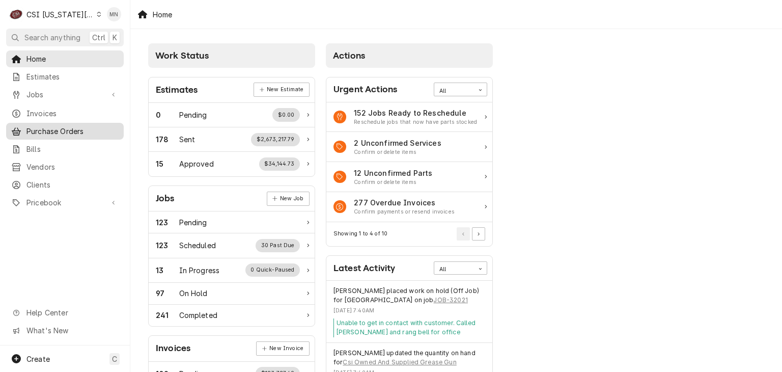
click at [61, 128] on span "Purchase Orders" at bounding box center [72, 131] width 92 height 11
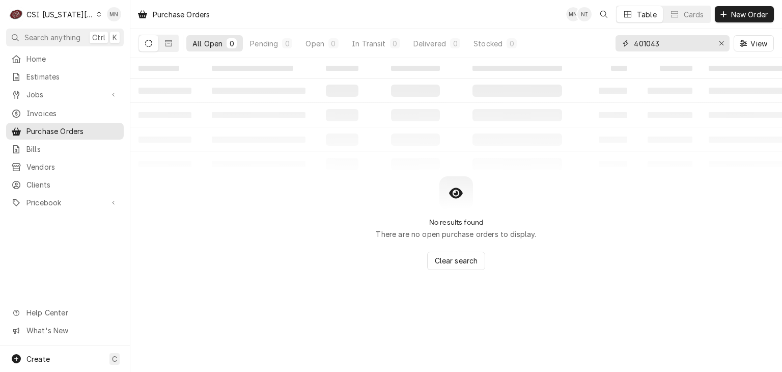
drag, startPoint x: 666, startPoint y: 38, endPoint x: 573, endPoint y: 50, distance: 94.4
click at [573, 51] on div "All Open 0 Pending 0 Open 0 In Transit 0 Delivered 0 Stocked 0 401043 View" at bounding box center [455, 43] width 635 height 29
type input "301245"
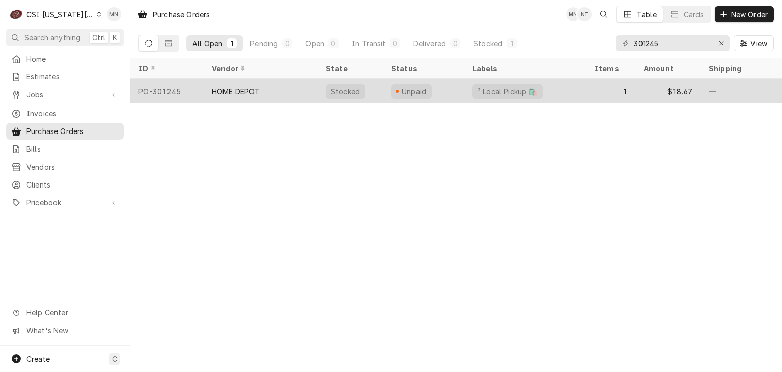
click at [226, 87] on div "HOME DEPOT" at bounding box center [236, 91] width 48 height 11
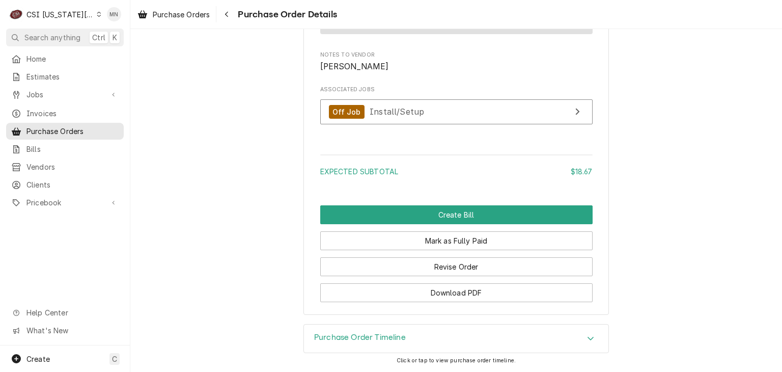
scroll to position [955, 0]
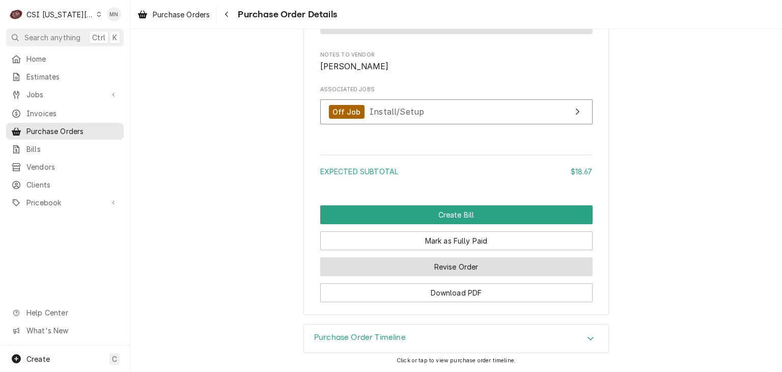
click at [449, 266] on button "Revise Order" at bounding box center [456, 266] width 272 height 19
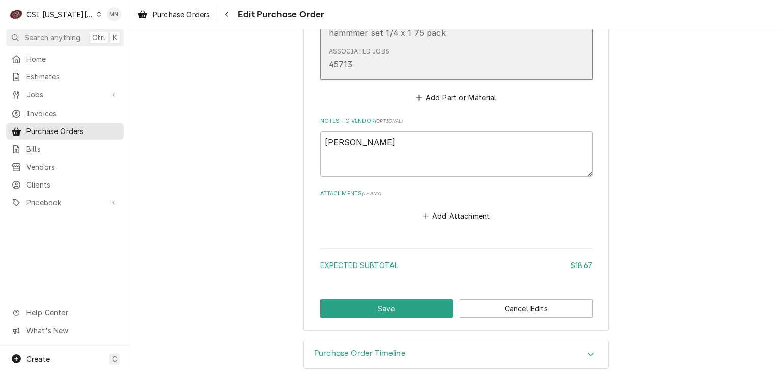
scroll to position [675, 0]
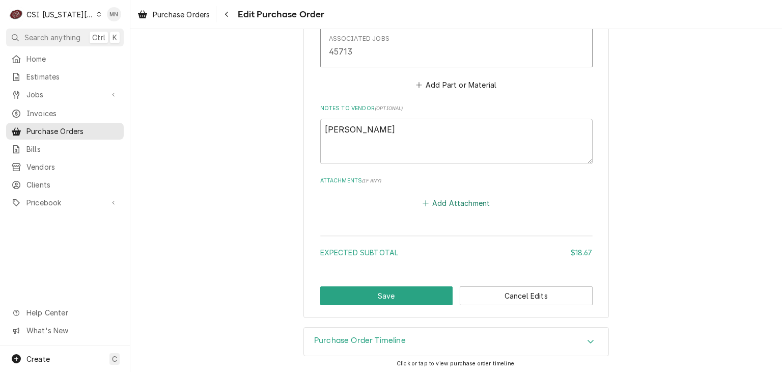
click at [454, 199] on button "Add Attachment" at bounding box center [456, 203] width 71 height 14
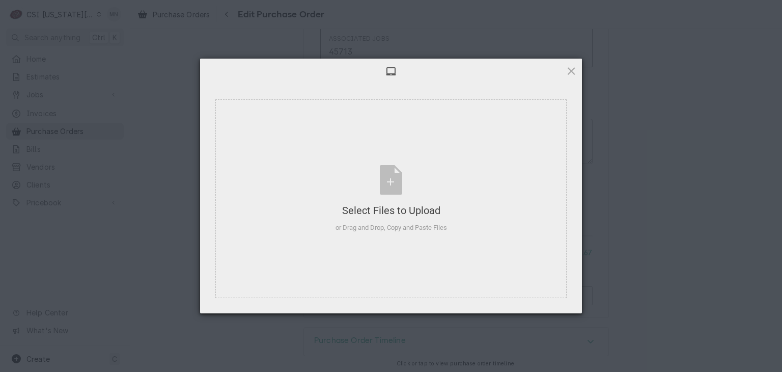
type textarea "x"
click at [395, 184] on div "Select Files to Upload or Drag and Drop, Copy and Paste Files" at bounding box center [392, 199] width 112 height 68
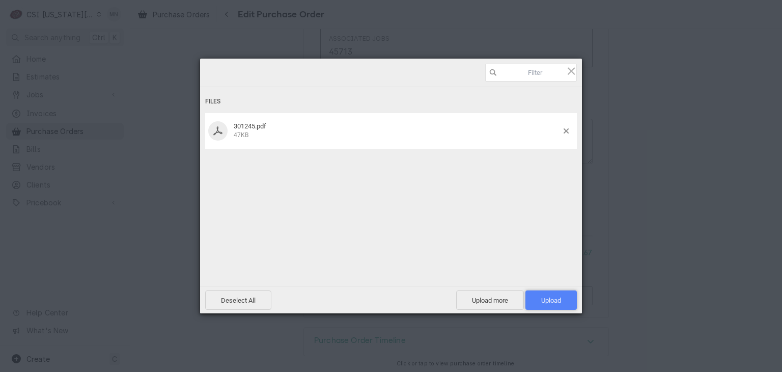
click at [559, 296] on span "Upload 1" at bounding box center [551, 300] width 20 height 8
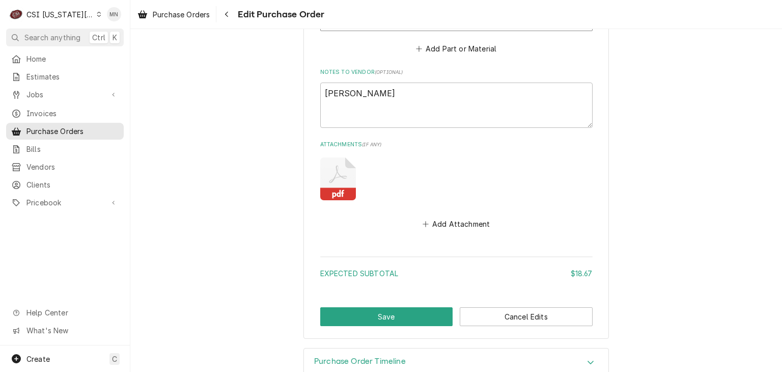
scroll to position [726, 0]
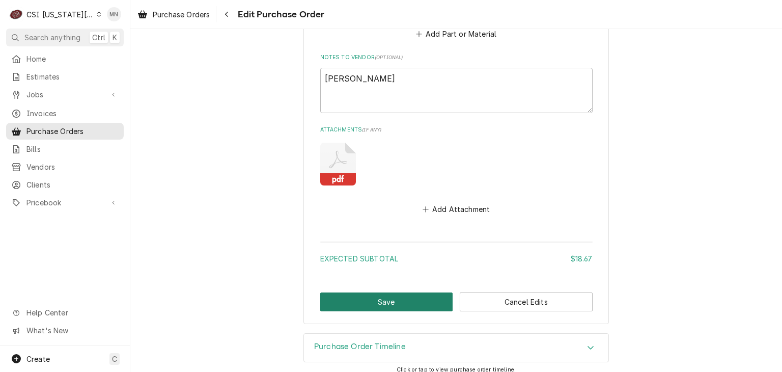
click at [403, 299] on button "Save" at bounding box center [386, 301] width 133 height 19
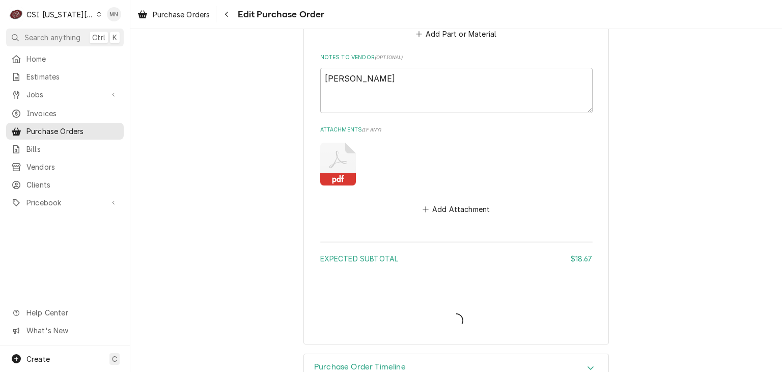
type textarea "x"
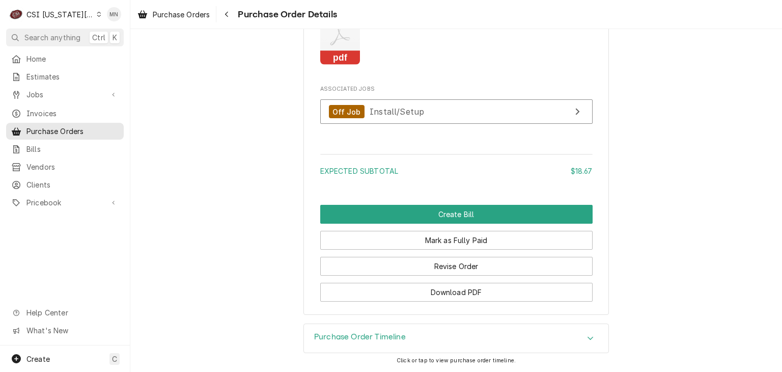
scroll to position [991, 0]
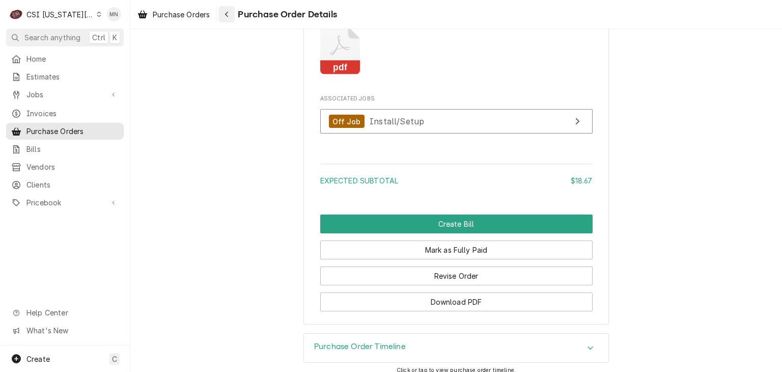
click at [231, 11] on div "Navigate back" at bounding box center [226, 14] width 10 height 10
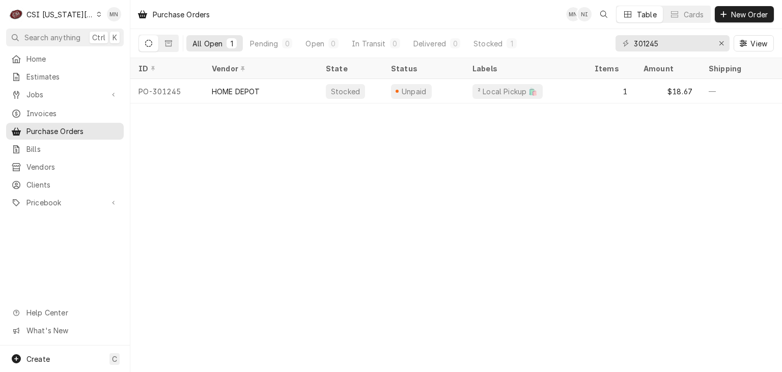
click at [73, 15] on div "CSI Kansas City" at bounding box center [59, 14] width 67 height 11
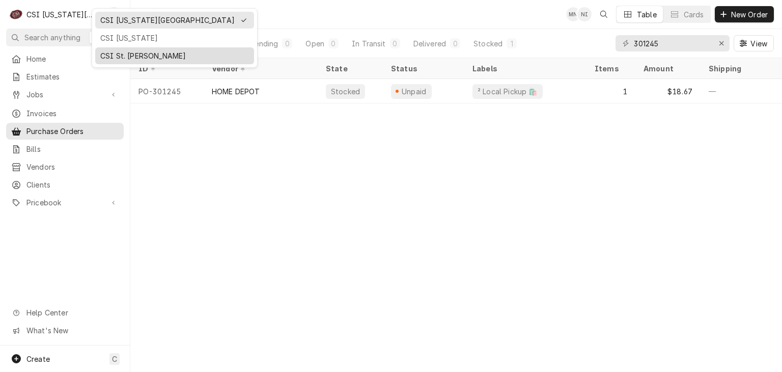
click at [112, 53] on div "CSI St. [PERSON_NAME]" at bounding box center [174, 55] width 149 height 11
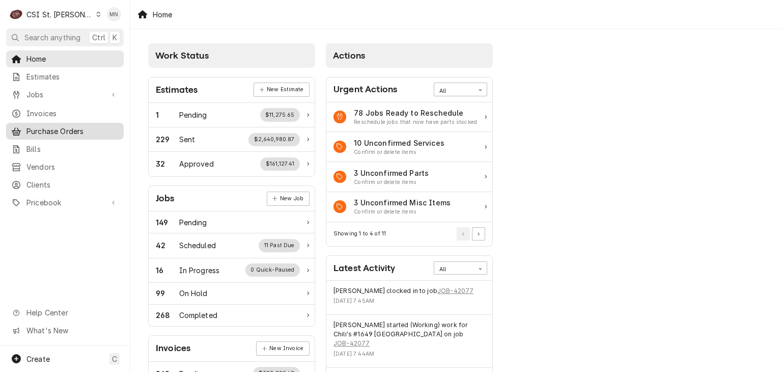
click at [54, 130] on span "Purchase Orders" at bounding box center [72, 131] width 92 height 11
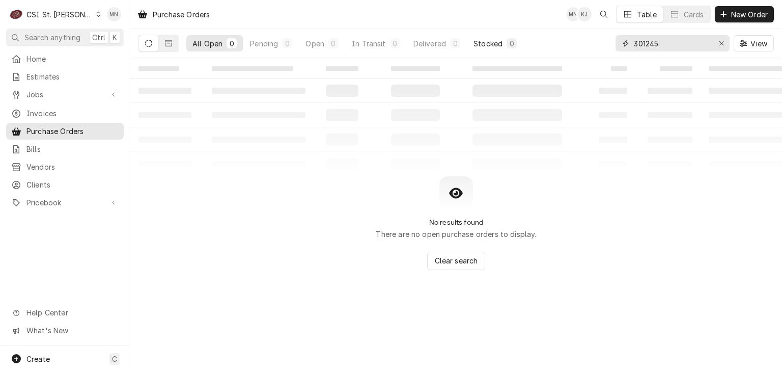
drag, startPoint x: 689, startPoint y: 44, endPoint x: 485, endPoint y: 47, distance: 204.2
click at [485, 47] on div "All Open 0 Pending 0 Open 0 In Transit 0 Delivered 0 Stocked 0 301245 View" at bounding box center [455, 43] width 635 height 29
type input "401047"
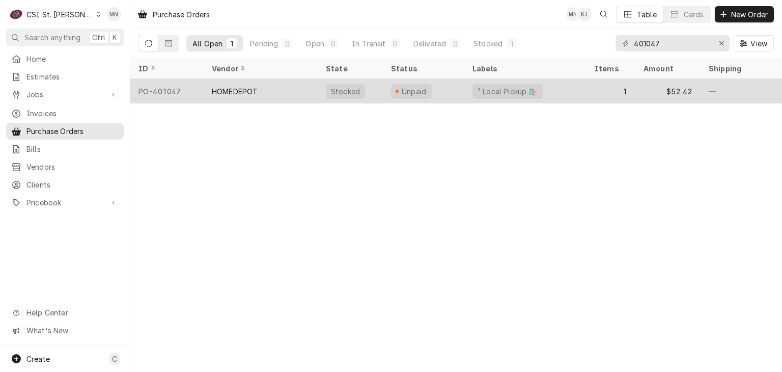
click at [251, 91] on div "HOMEDEPOT" at bounding box center [235, 91] width 46 height 11
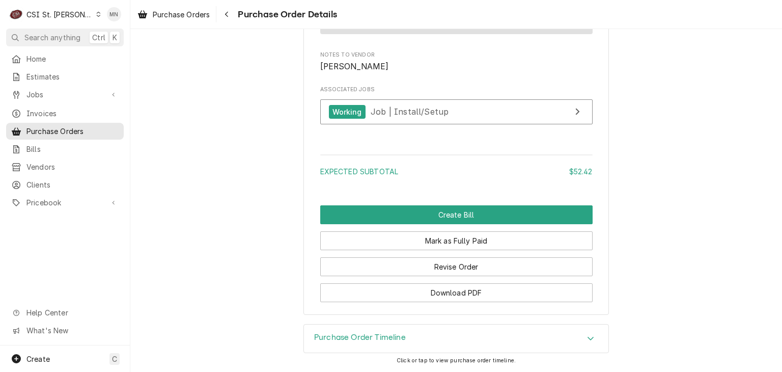
scroll to position [955, 0]
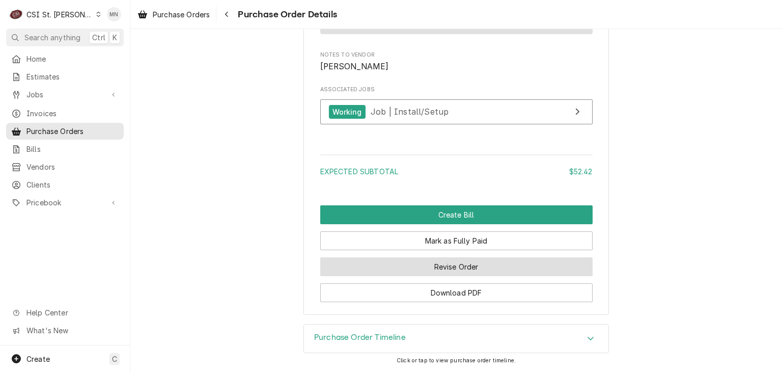
click at [454, 261] on button "Revise Order" at bounding box center [456, 266] width 272 height 19
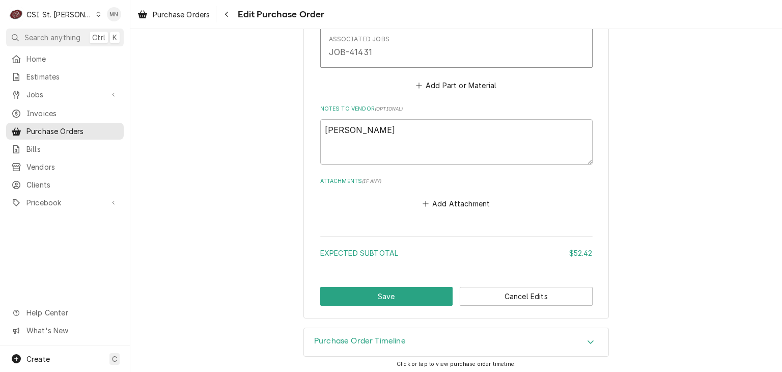
scroll to position [675, 0]
click at [448, 196] on button "Add Attachment" at bounding box center [456, 203] width 71 height 14
type textarea "x"
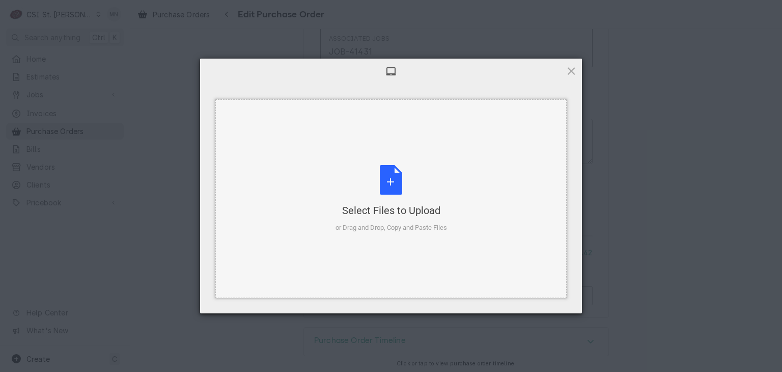
click at [382, 192] on div "Select Files to Upload or Drag and Drop, Copy and Paste Files" at bounding box center [392, 199] width 112 height 68
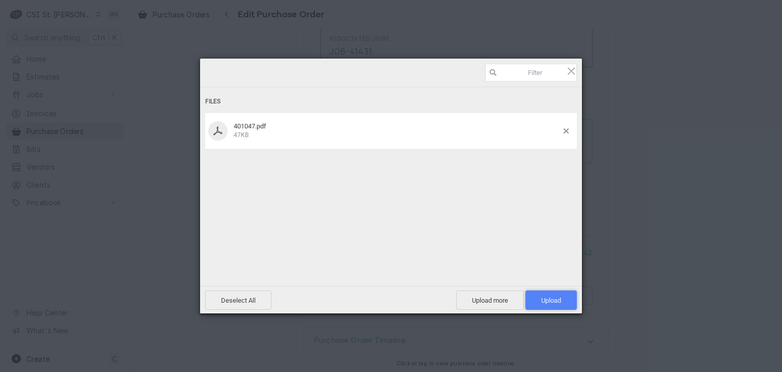
click at [537, 296] on span "Upload 1" at bounding box center [550, 299] width 51 height 19
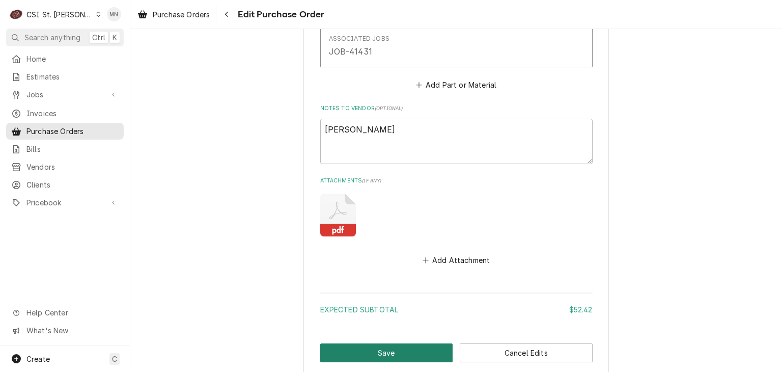
click at [381, 348] on button "Save" at bounding box center [386, 352] width 133 height 19
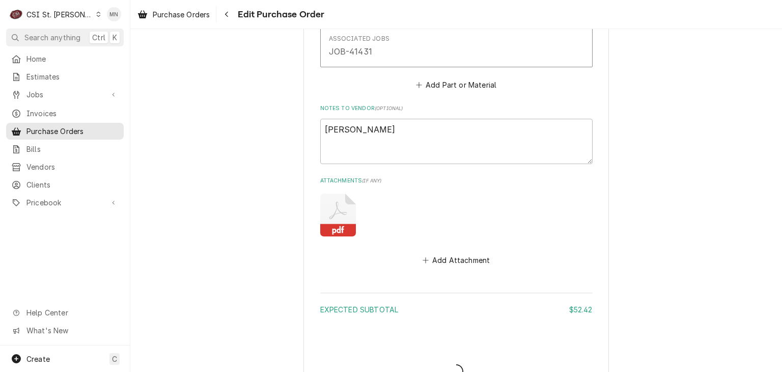
type textarea "x"
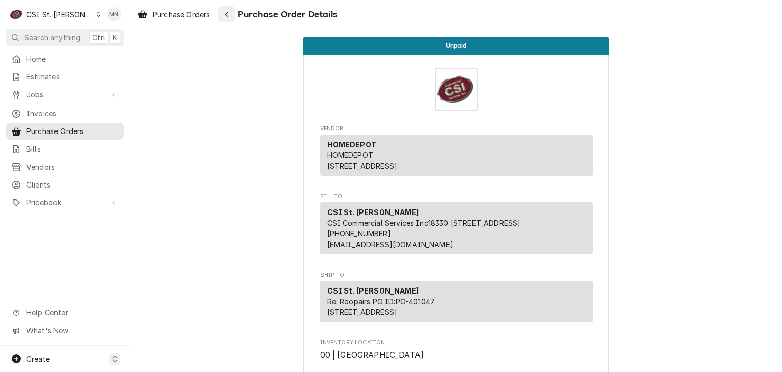
click at [231, 16] on div "Navigate back" at bounding box center [226, 14] width 10 height 10
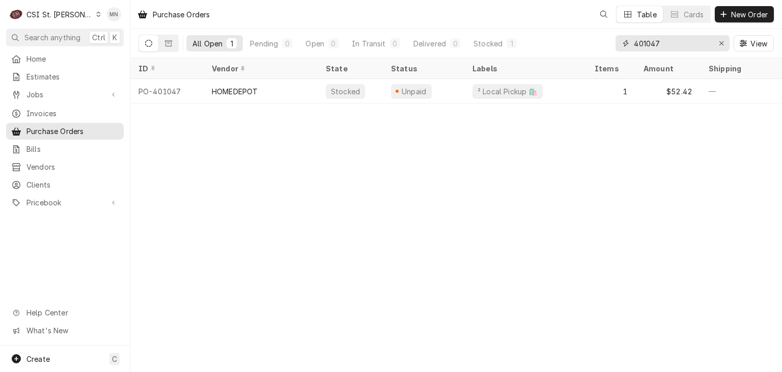
drag, startPoint x: 678, startPoint y: 43, endPoint x: 549, endPoint y: 49, distance: 129.0
click at [555, 49] on div "All Open 1 Pending 0 Open 0 In Transit 0 Delivered 0 Stocked 1 401047 View" at bounding box center [455, 43] width 635 height 29
type input "400969"
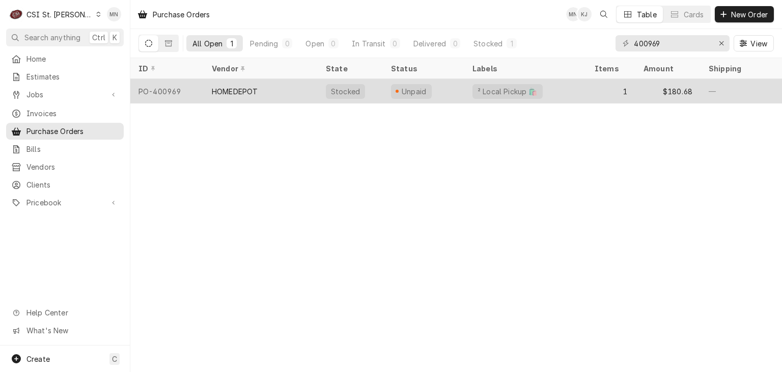
click at [244, 93] on div "HOMEDEPOT" at bounding box center [235, 91] width 46 height 11
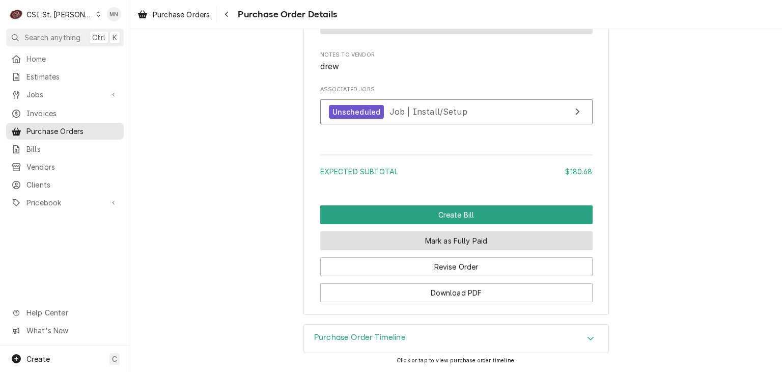
scroll to position [966, 0]
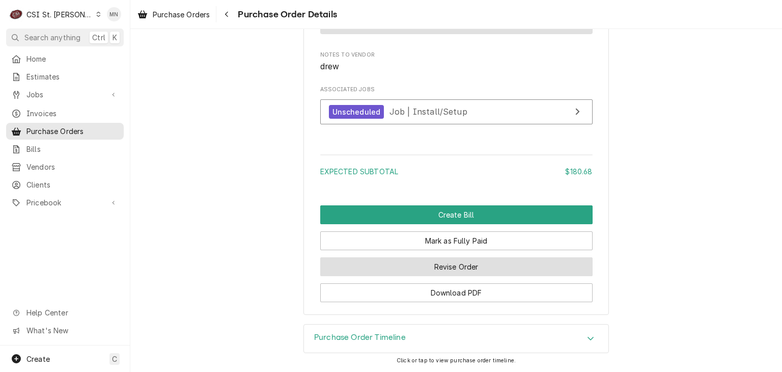
click at [468, 267] on button "Revise Order" at bounding box center [456, 266] width 272 height 19
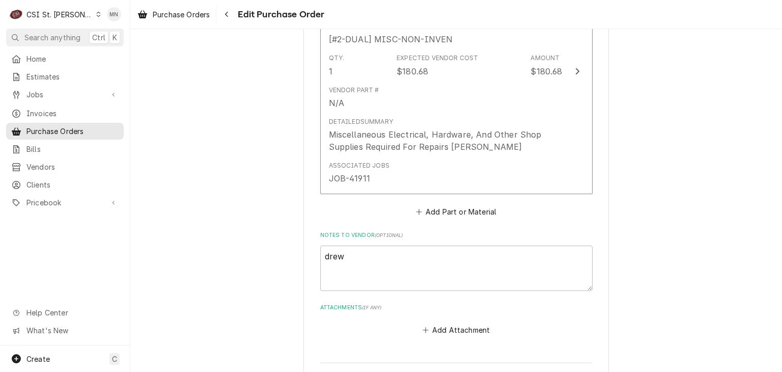
scroll to position [687, 0]
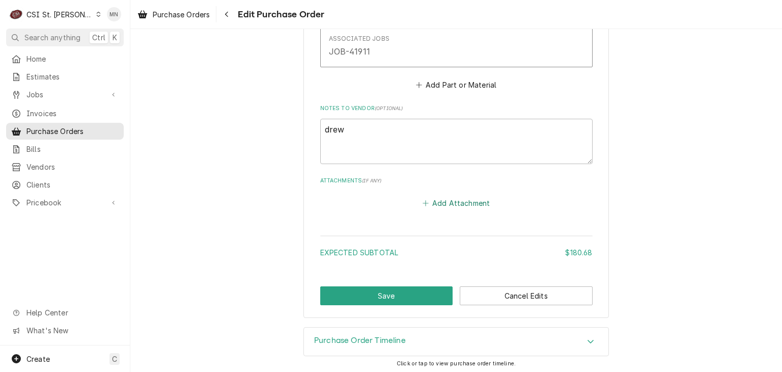
click at [454, 206] on button "Add Attachment" at bounding box center [456, 203] width 71 height 14
type textarea "x"
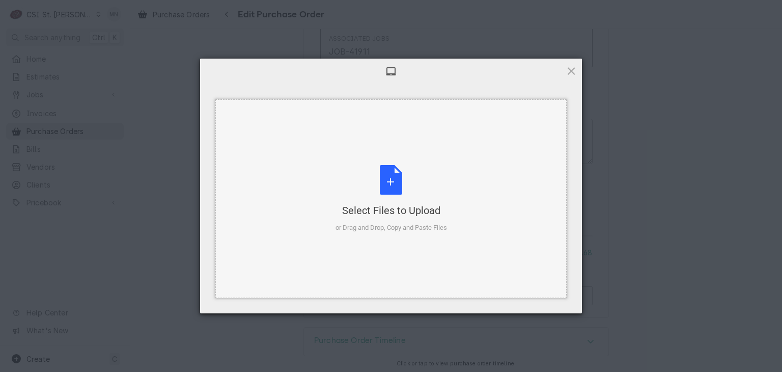
click at [403, 175] on div "Select Files to Upload or Drag and Drop, Copy and Paste Files" at bounding box center [392, 199] width 112 height 68
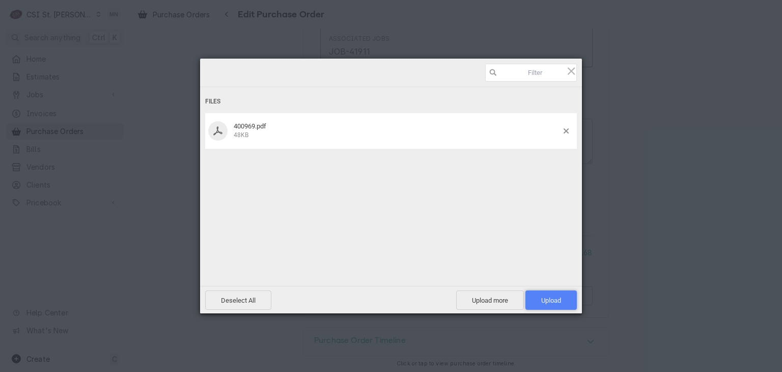
click at [550, 303] on span "Upload 1" at bounding box center [551, 300] width 20 height 8
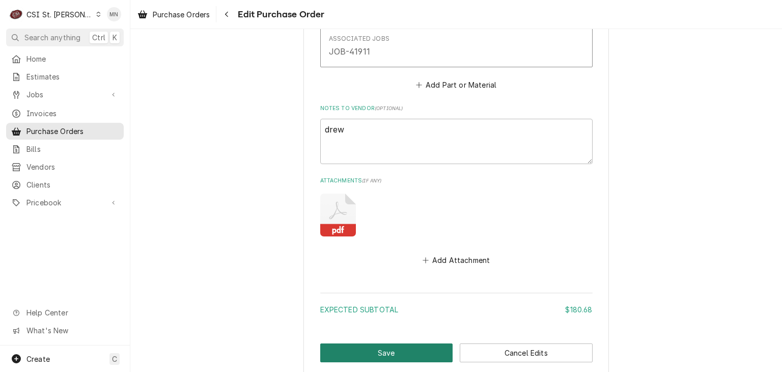
click at [385, 351] on button "Save" at bounding box center [386, 352] width 133 height 19
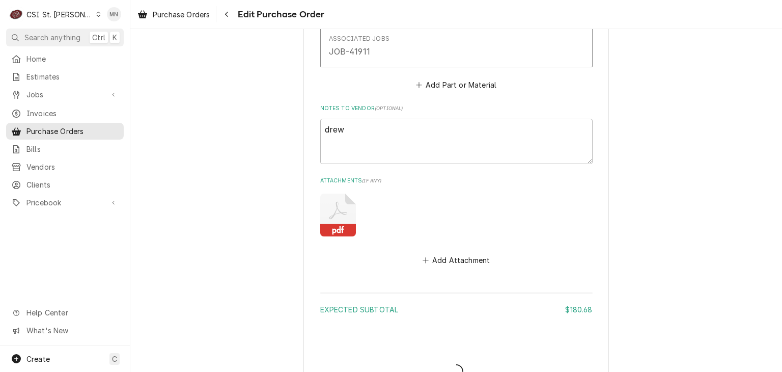
type textarea "x"
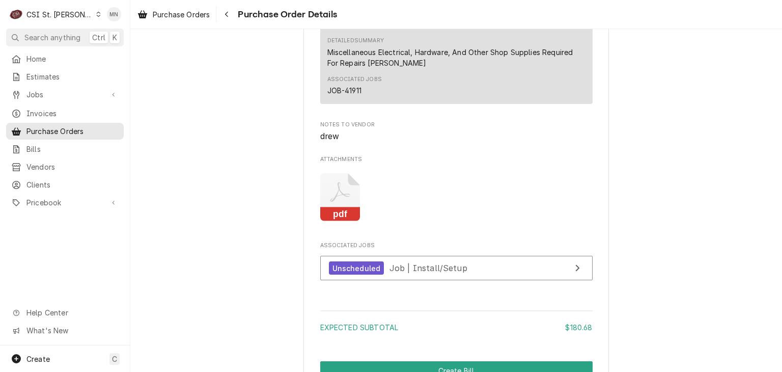
scroll to position [1052, 0]
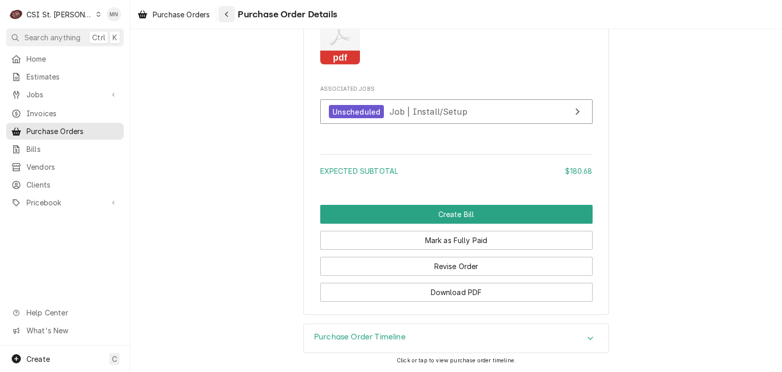
click at [227, 13] on icon "Navigate back" at bounding box center [226, 15] width 3 height 6
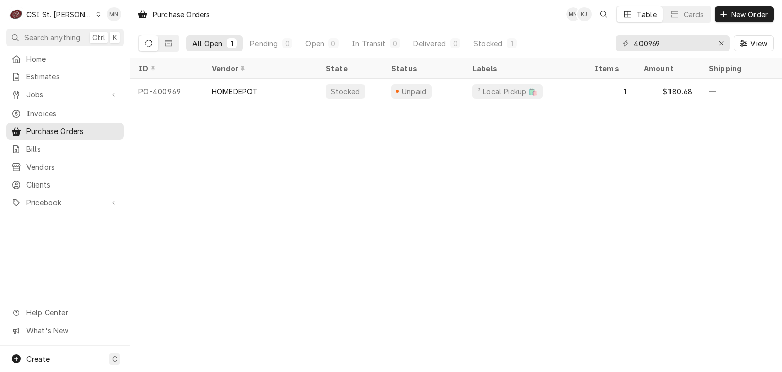
click at [71, 11] on div "CSI St. Louis" at bounding box center [59, 14] width 66 height 11
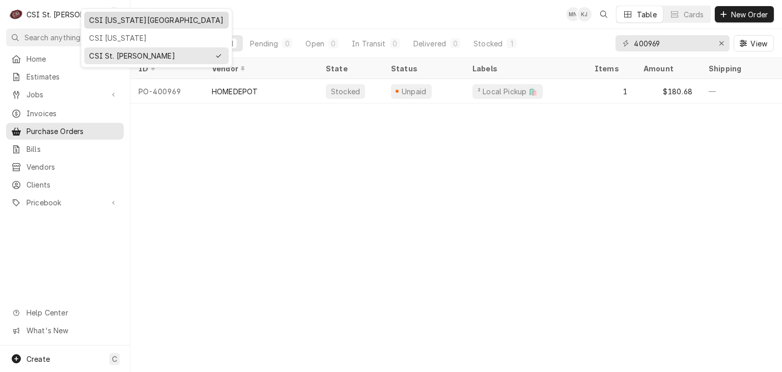
click at [113, 21] on div "CSI [US_STATE][GEOGRAPHIC_DATA]" at bounding box center [156, 20] width 134 height 11
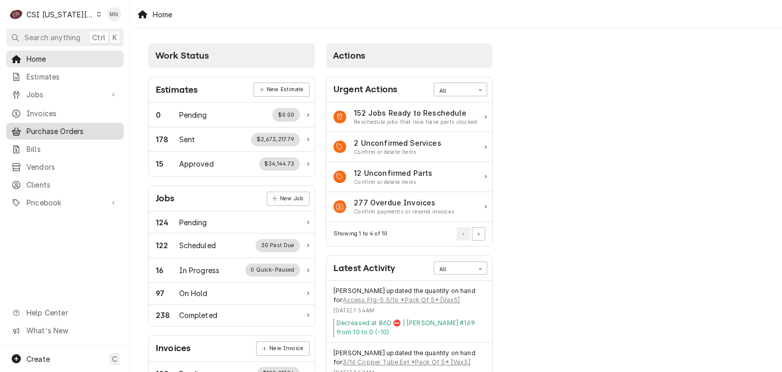
click at [59, 130] on span "Purchase Orders" at bounding box center [72, 131] width 92 height 11
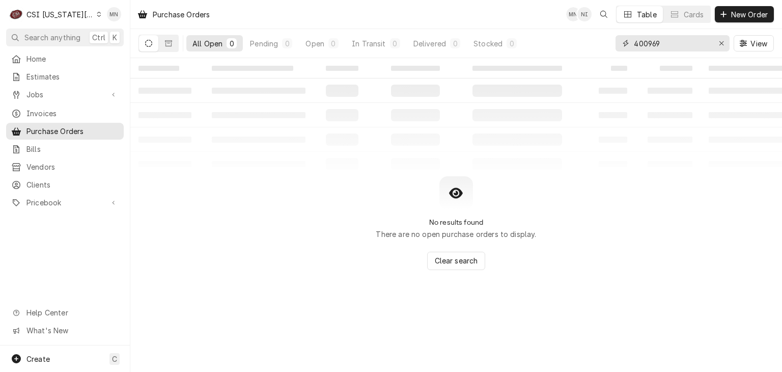
drag, startPoint x: 672, startPoint y: 47, endPoint x: 527, endPoint y: 43, distance: 144.2
click at [530, 45] on div "All Open 0 Pending 0 Open 0 In Transit 0 Delivered 0 Stocked 0 400969 View" at bounding box center [455, 43] width 635 height 29
type input "301219"
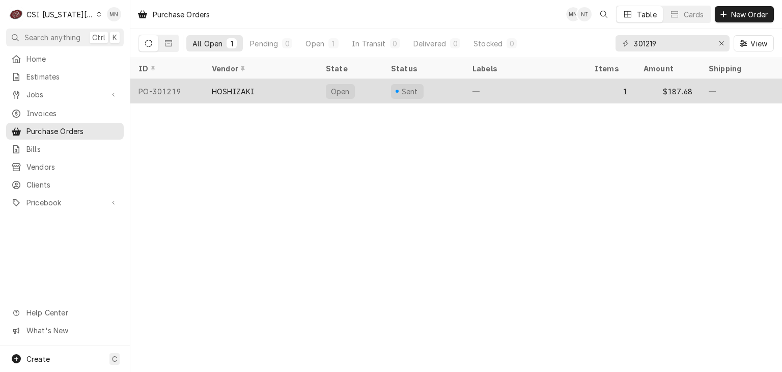
click at [200, 91] on div "PO-301219" at bounding box center [166, 91] width 73 height 24
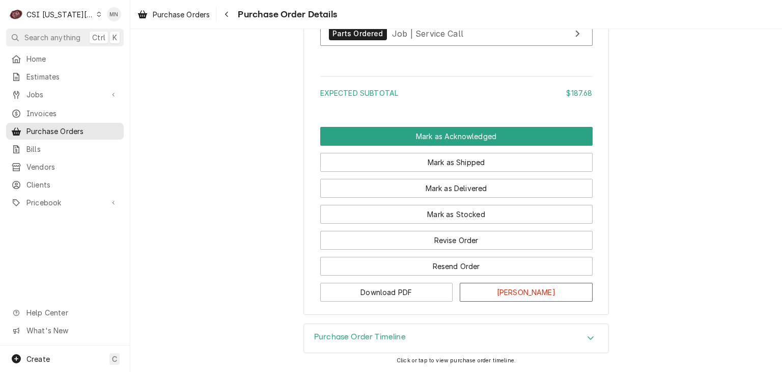
scroll to position [831, 0]
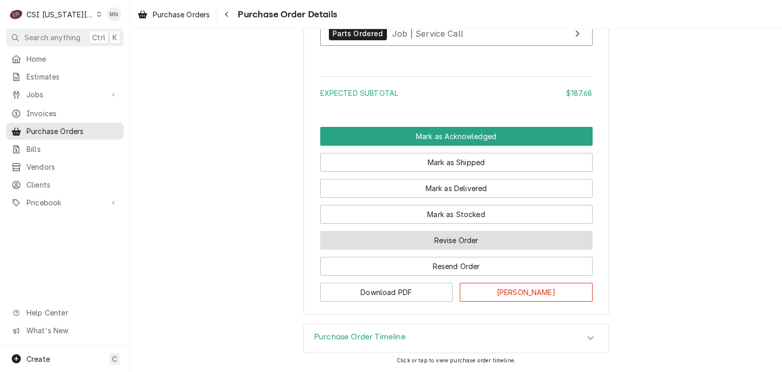
click at [464, 243] on button "Revise Order" at bounding box center [456, 240] width 272 height 19
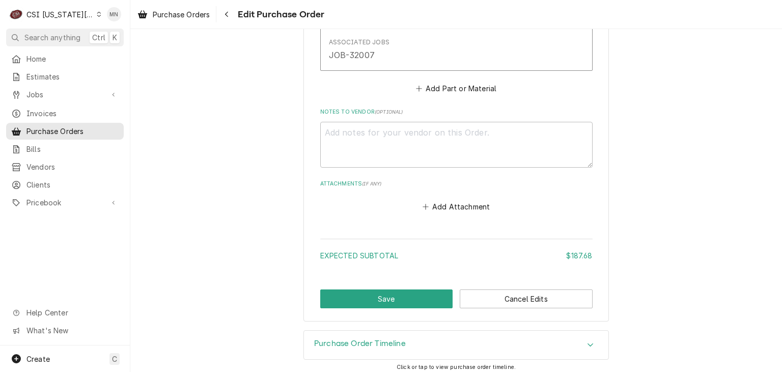
scroll to position [617, 0]
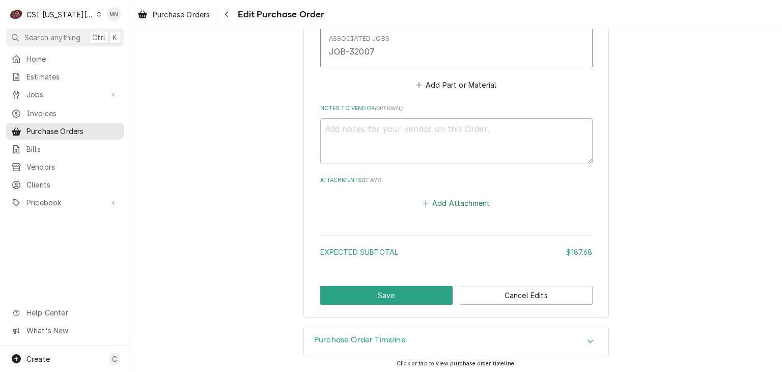
click at [458, 198] on button "Add Attachment" at bounding box center [456, 203] width 71 height 14
type textarea "x"
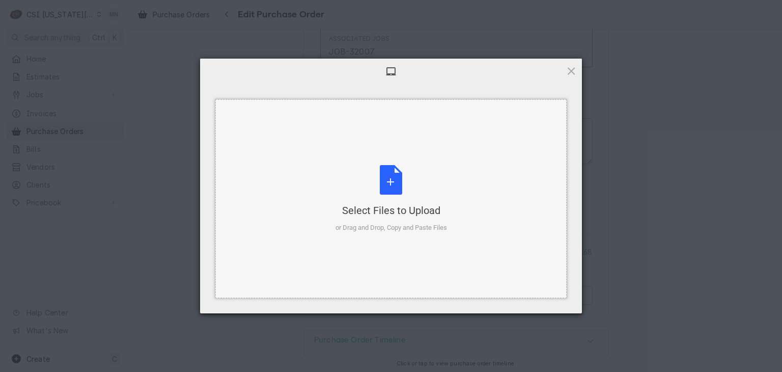
click at [399, 194] on div "Select Files to Upload or Drag and Drop, Copy and Paste Files" at bounding box center [392, 199] width 112 height 68
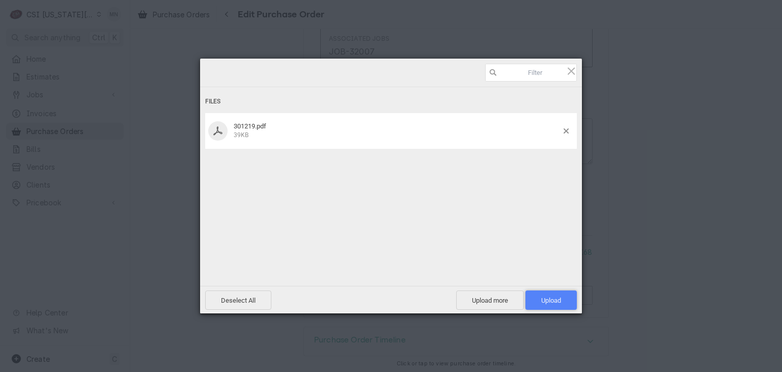
click at [546, 300] on span "Upload 1" at bounding box center [551, 300] width 20 height 8
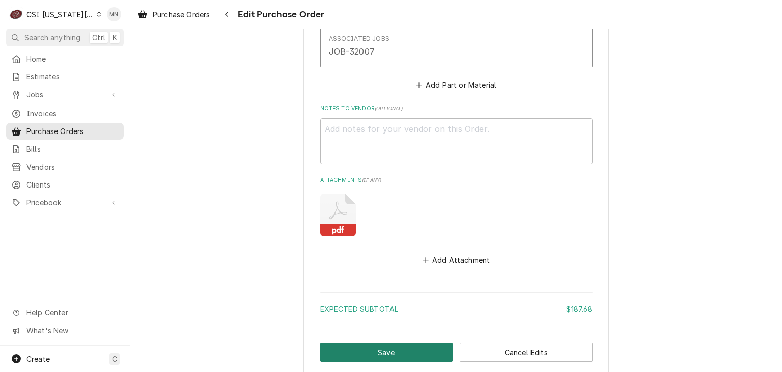
click at [377, 348] on button "Save" at bounding box center [386, 352] width 133 height 19
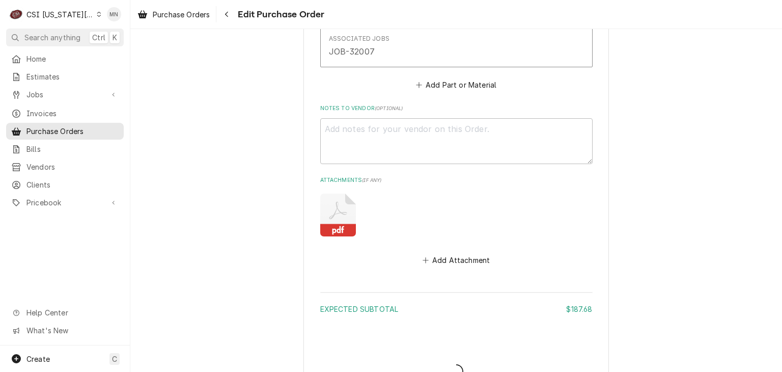
type textarea "x"
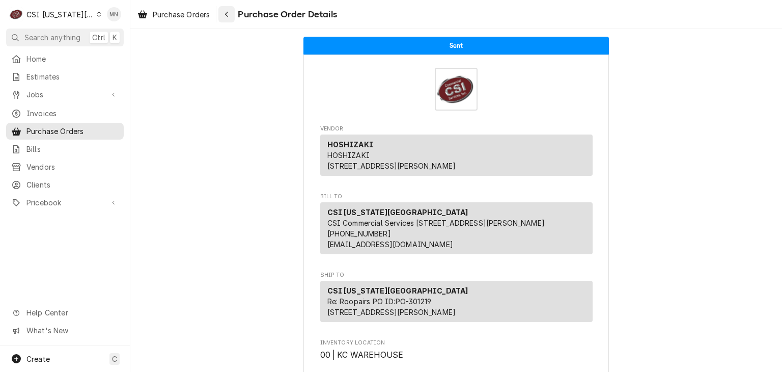
click at [227, 17] on icon "Navigate back" at bounding box center [227, 14] width 5 height 7
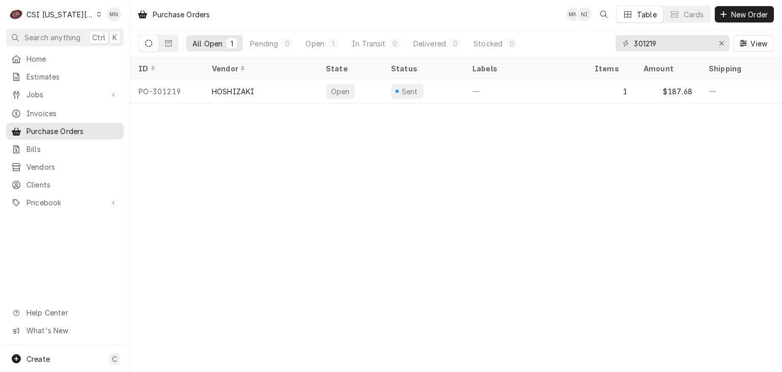
click at [84, 14] on div "C CSI [US_STATE] City" at bounding box center [55, 14] width 98 height 20
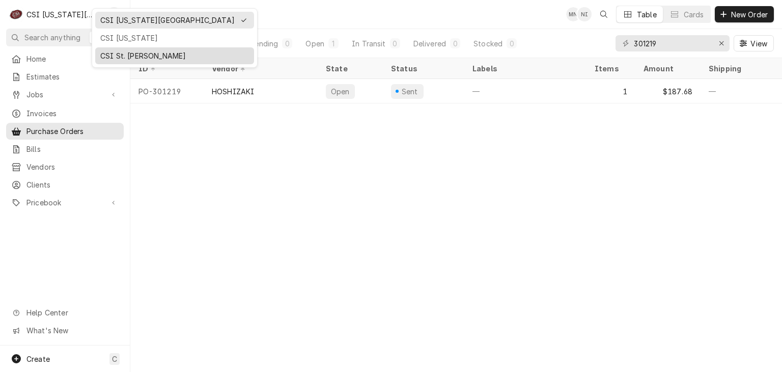
click at [120, 51] on div "CSI St. [PERSON_NAME]" at bounding box center [174, 55] width 149 height 11
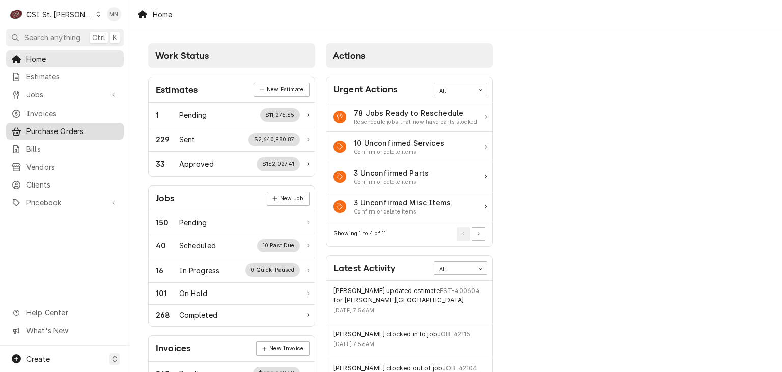
click at [61, 129] on span "Purchase Orders" at bounding box center [72, 131] width 92 height 11
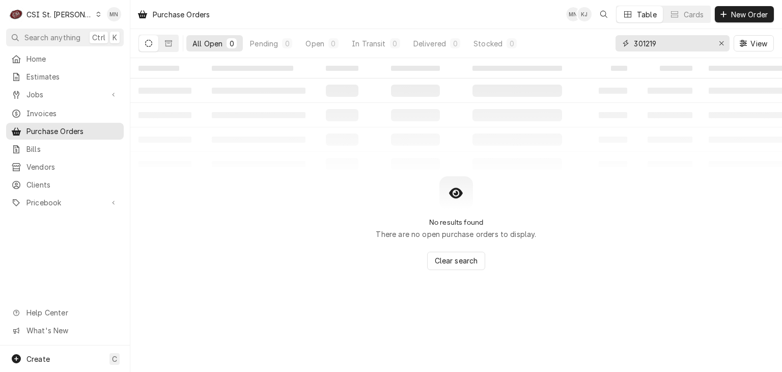
drag, startPoint x: 685, startPoint y: 47, endPoint x: 558, endPoint y: 47, distance: 127.8
click at [558, 47] on div "All Open 0 Pending 0 Open 0 In Transit 0 Delivered 0 Stocked 0 301219 View" at bounding box center [455, 43] width 635 height 29
type input "400928"
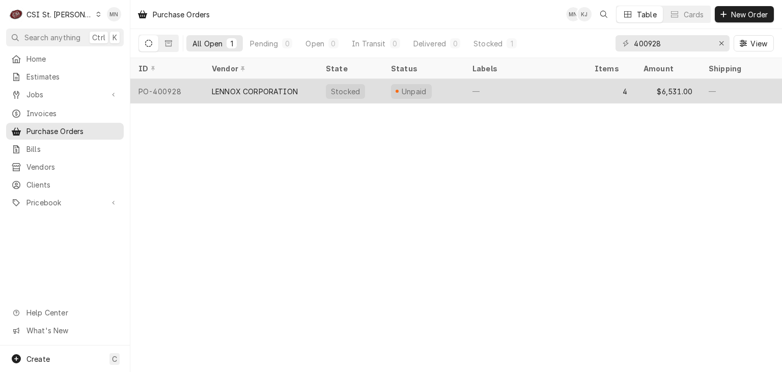
click at [237, 94] on div "LENNOX CORPORATION" at bounding box center [261, 91] width 114 height 24
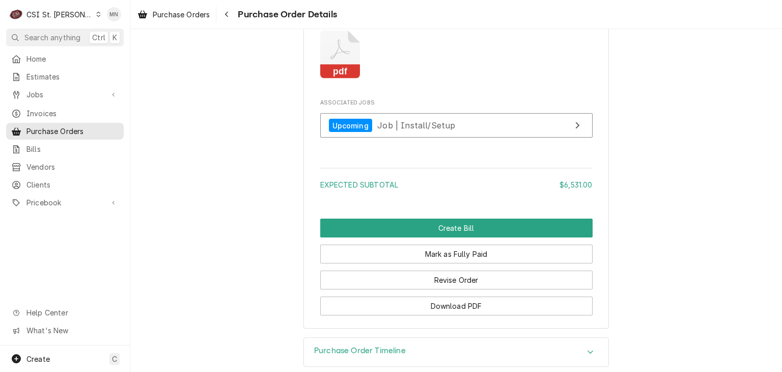
scroll to position [1527, 0]
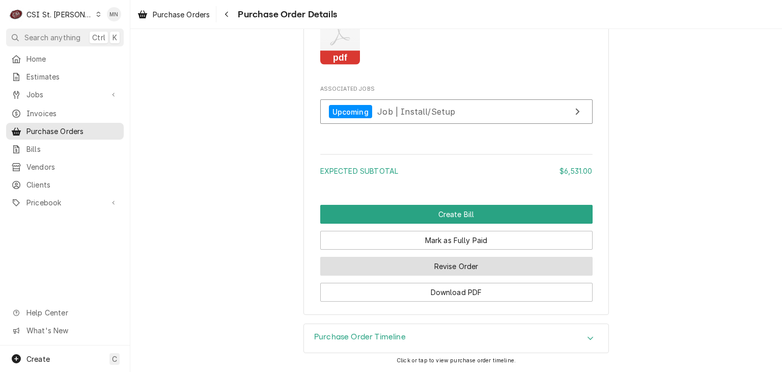
click at [464, 275] on button "Revise Order" at bounding box center [456, 266] width 272 height 19
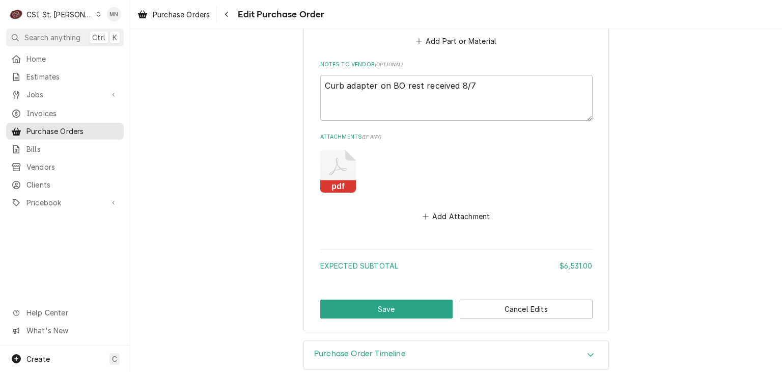
scroll to position [1387, 0]
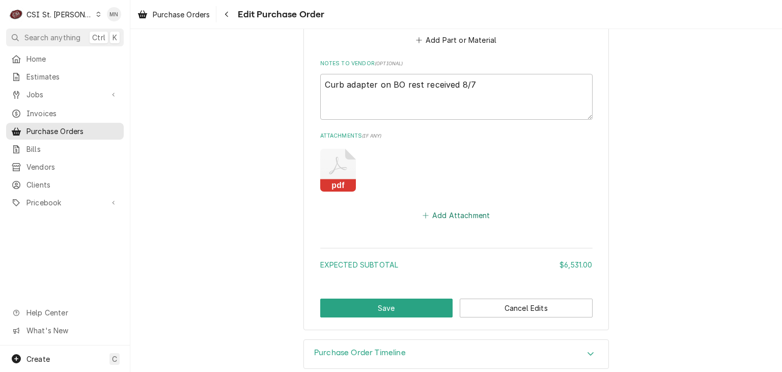
click at [448, 208] on button "Add Attachment" at bounding box center [456, 215] width 71 height 14
type textarea "x"
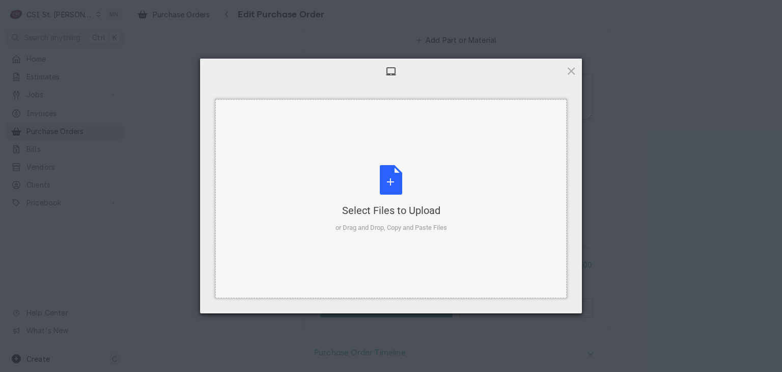
click at [401, 204] on div "Select Files to Upload" at bounding box center [392, 210] width 112 height 14
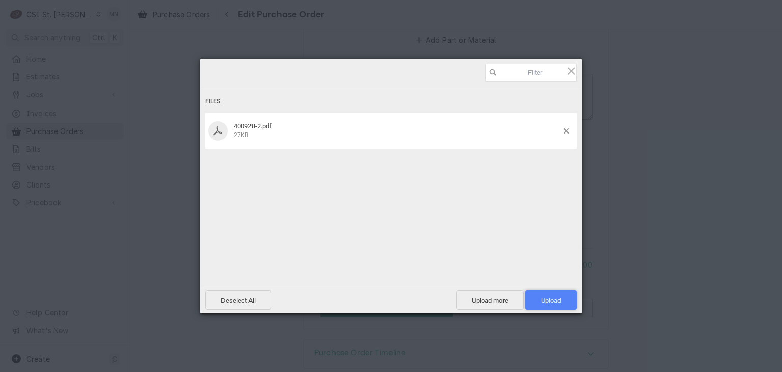
click at [555, 301] on span "Upload 1" at bounding box center [551, 300] width 20 height 8
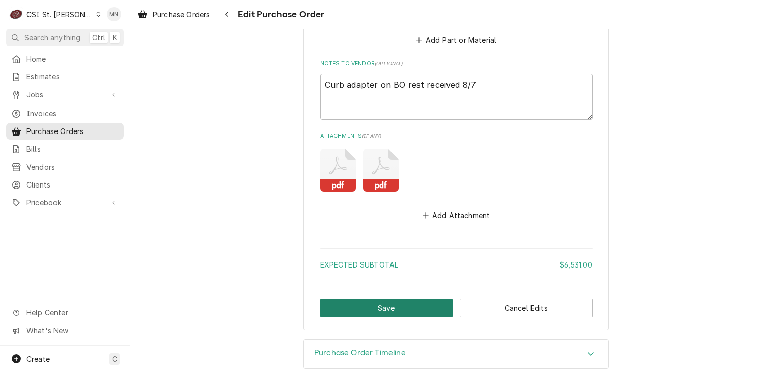
click at [406, 298] on button "Save" at bounding box center [386, 307] width 133 height 19
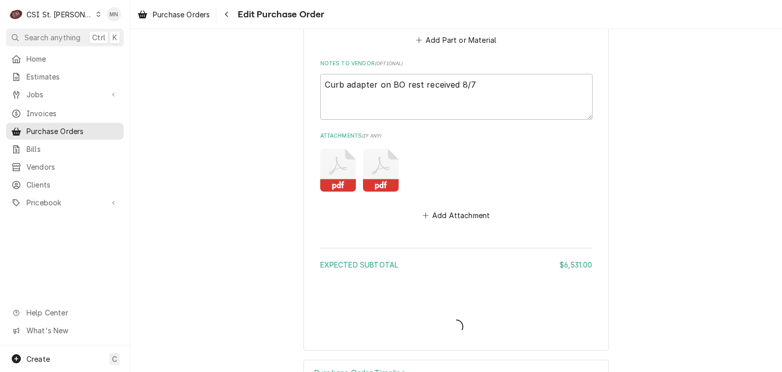
type textarea "x"
